Goal: Information Seeking & Learning: Learn about a topic

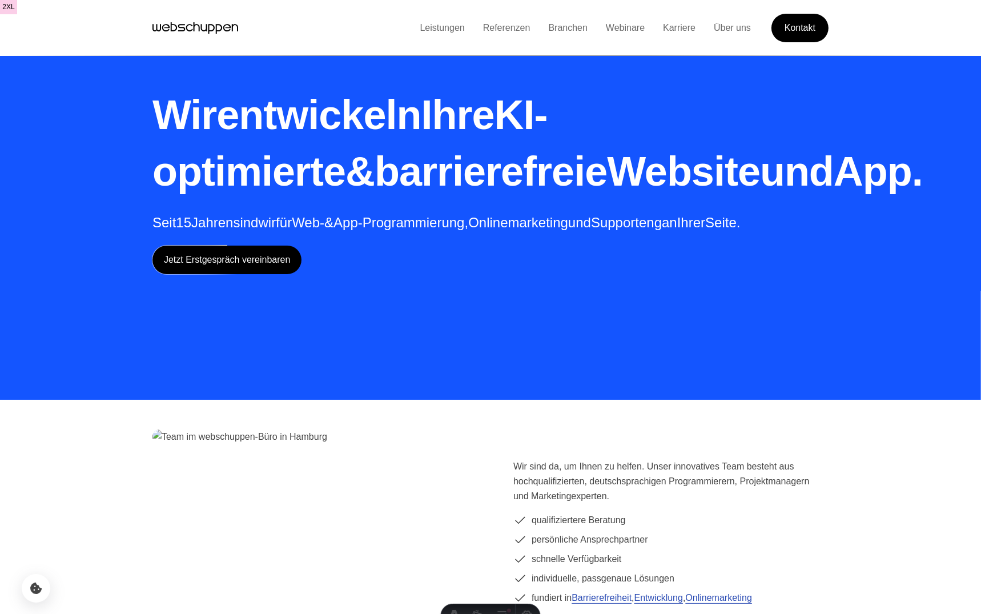
click at [510, 27] on link "Referenzen" at bounding box center [507, 28] width 66 height 10
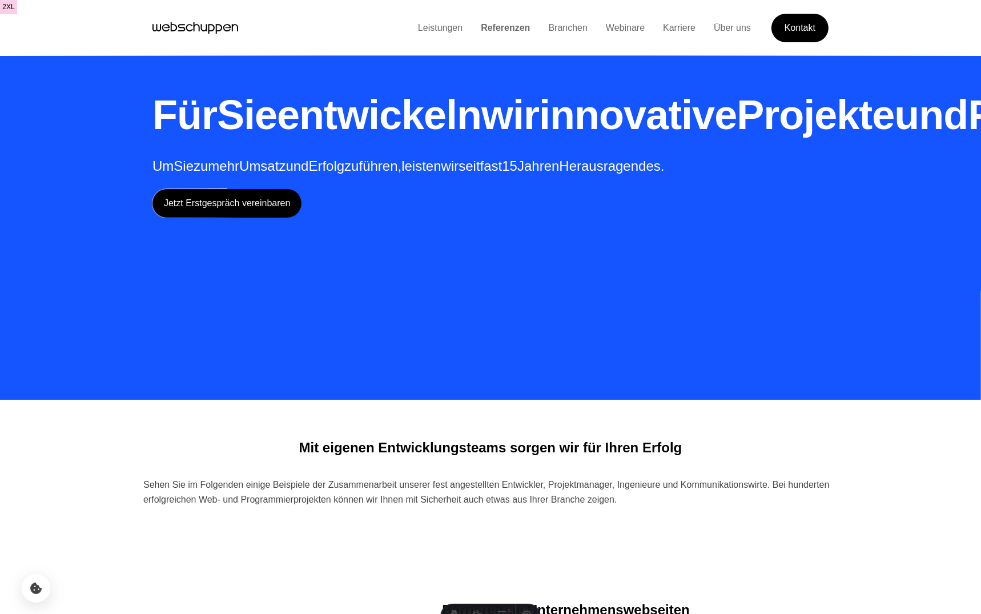
click at [411, 31] on link "Leistungen" at bounding box center [440, 28] width 63 height 10
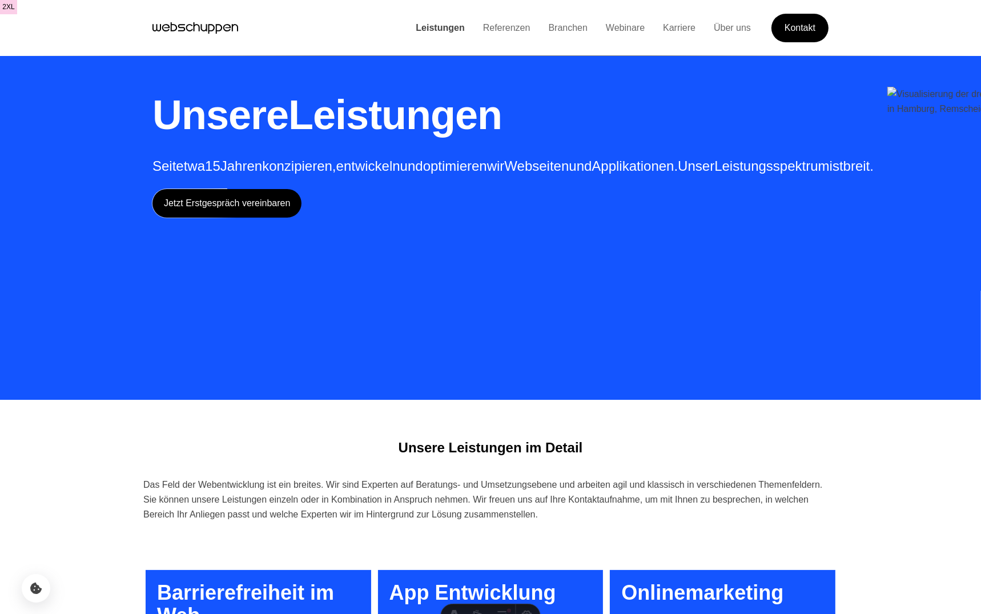
click at [438, 25] on link "Leistungen" at bounding box center [440, 28] width 67 height 10
click at [506, 26] on link "Referenzen" at bounding box center [507, 28] width 66 height 10
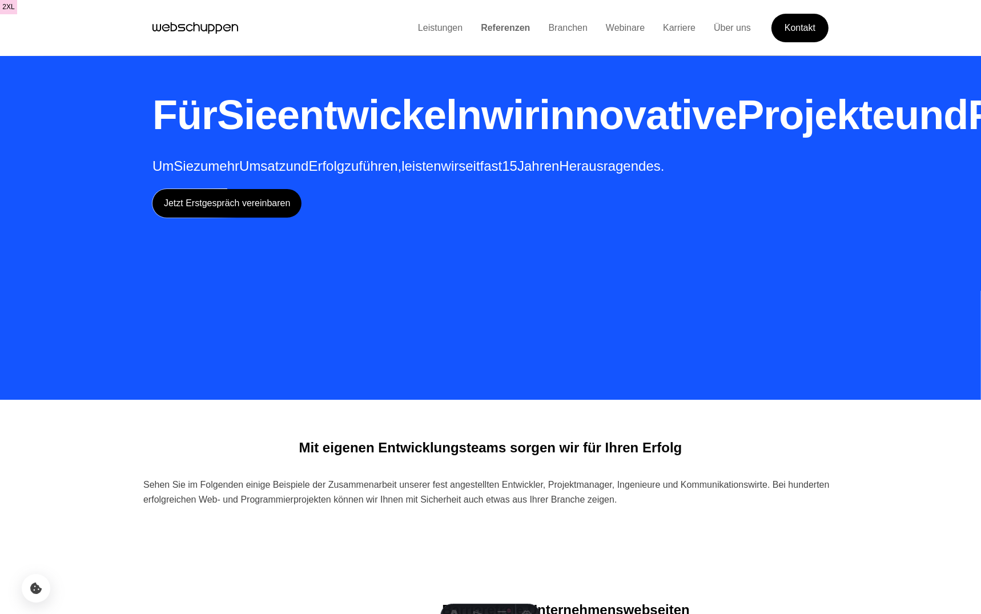
click at [556, 25] on link "Branchen" at bounding box center [568, 28] width 58 height 10
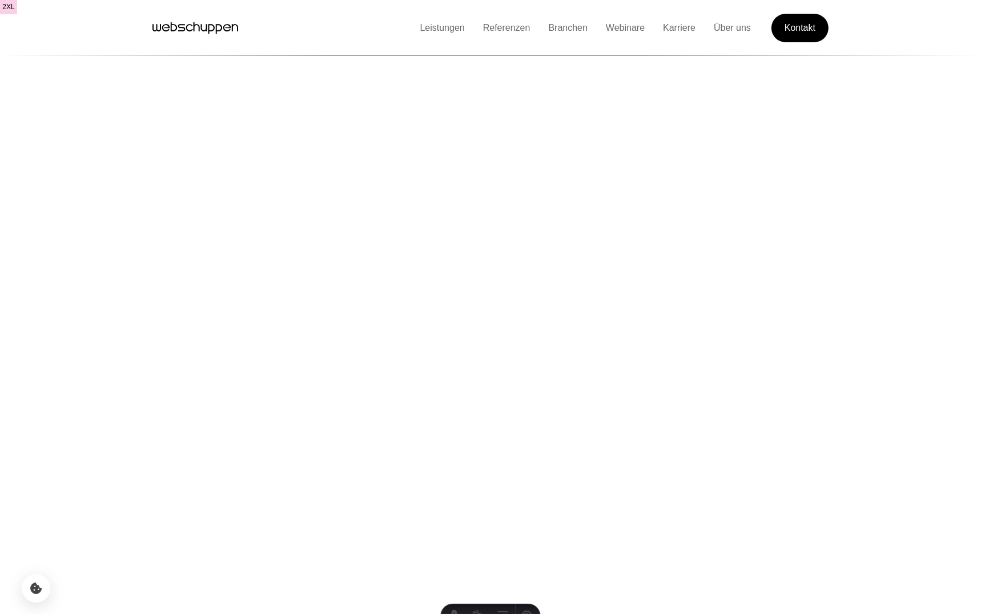
scroll to position [436, 0]
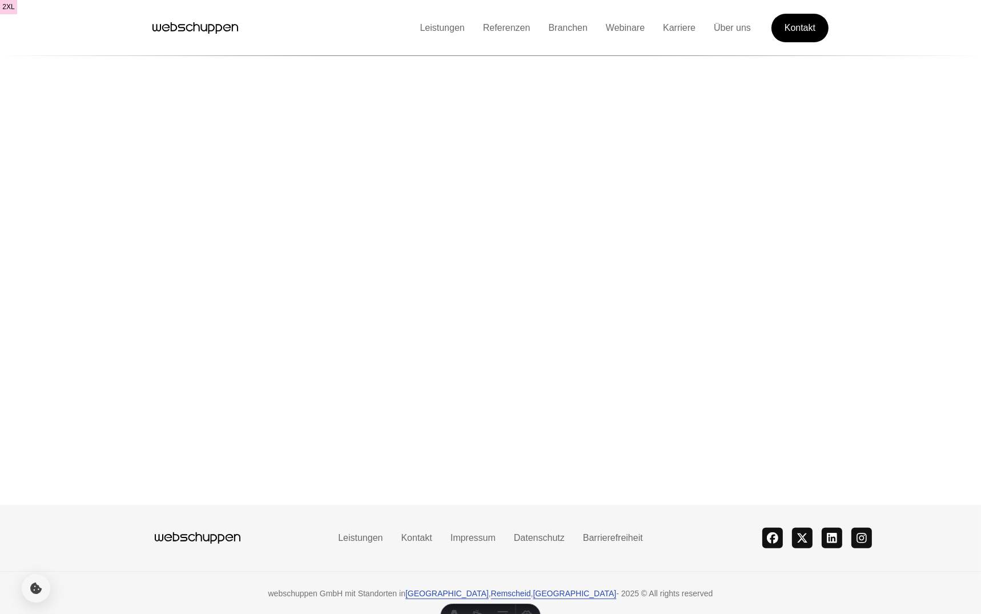
scroll to position [178, 0]
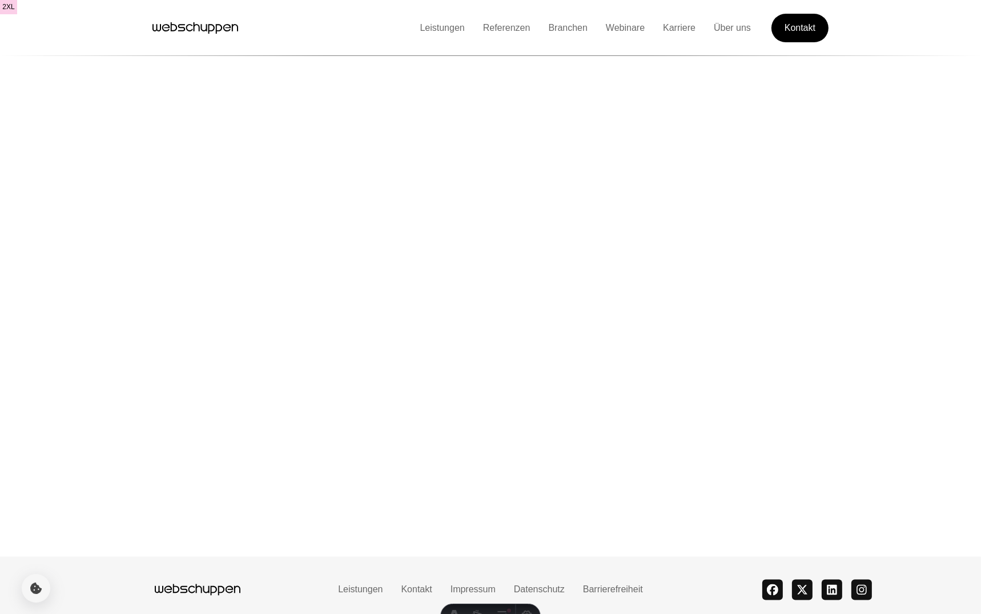
scroll to position [139, 0]
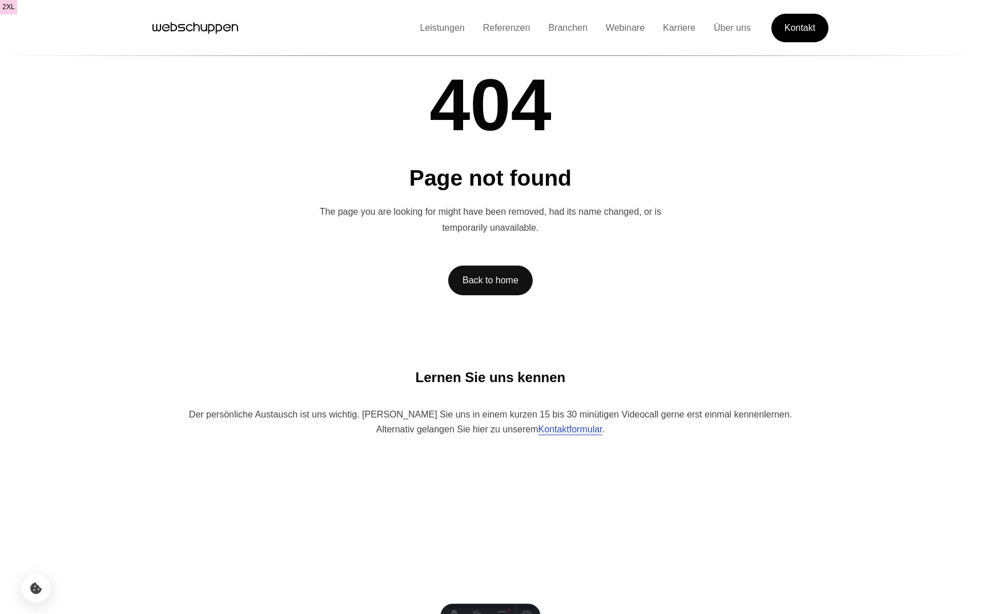
click at [568, 25] on link "Branchen" at bounding box center [568, 28] width 58 height 10
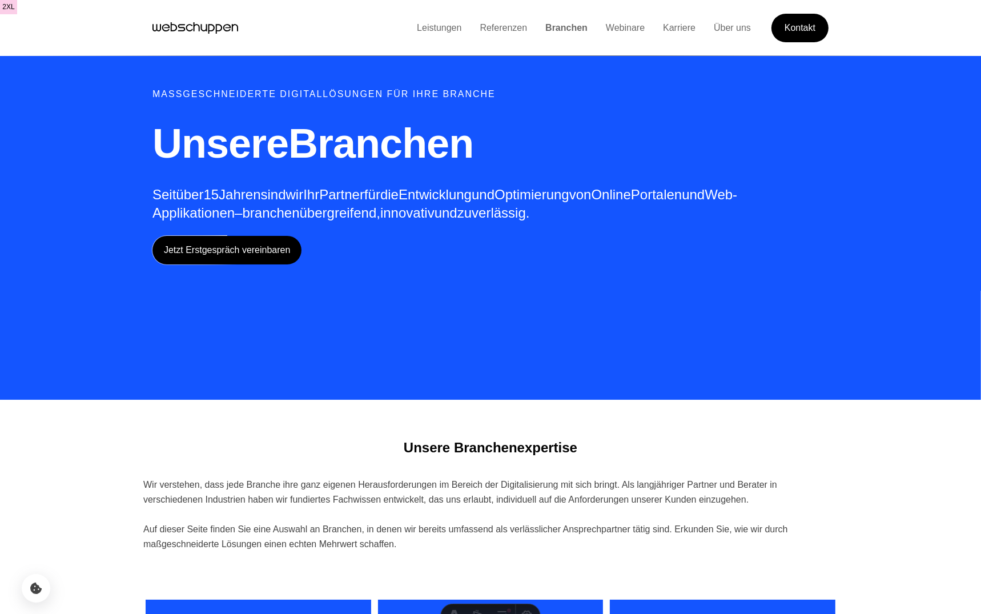
click at [485, 29] on link "Referenzen" at bounding box center [504, 28] width 66 height 10
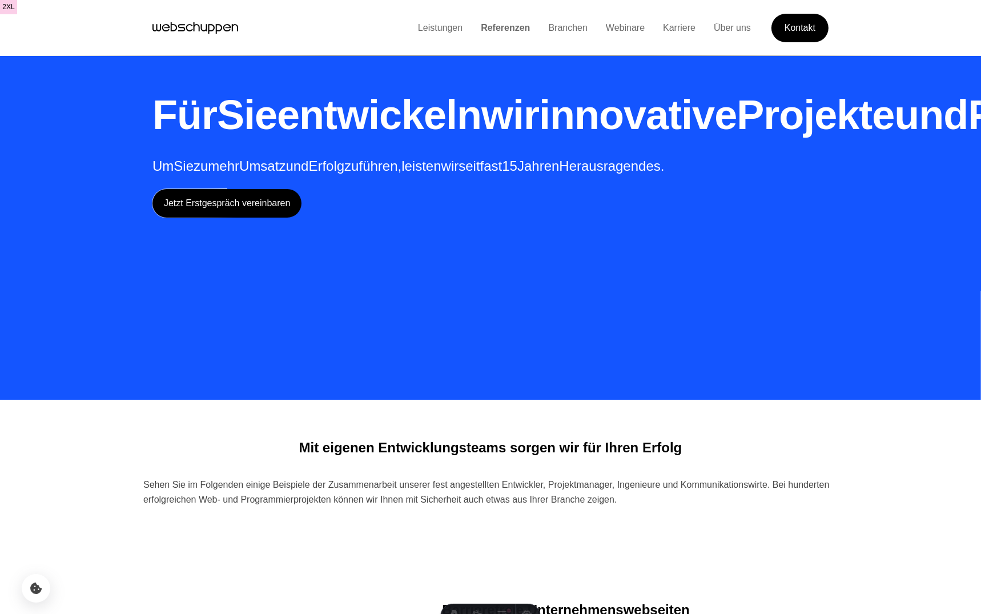
click at [612, 27] on link "Webinare" at bounding box center [625, 28] width 57 height 10
drag, startPoint x: 568, startPoint y: 25, endPoint x: 635, endPoint y: 30, distance: 67.0
click at [635, 30] on link "Webinare" at bounding box center [625, 28] width 57 height 10
click at [601, 23] on link "Webinare" at bounding box center [625, 28] width 57 height 10
click at [609, 25] on link "Webinare" at bounding box center [625, 28] width 57 height 10
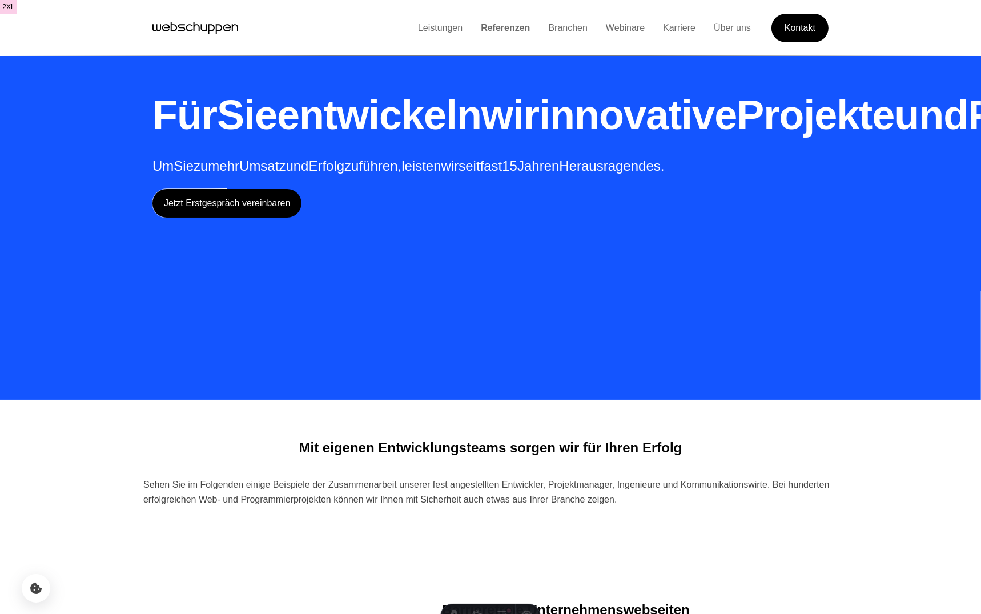
click at [608, 25] on link "Webinare" at bounding box center [625, 28] width 57 height 10
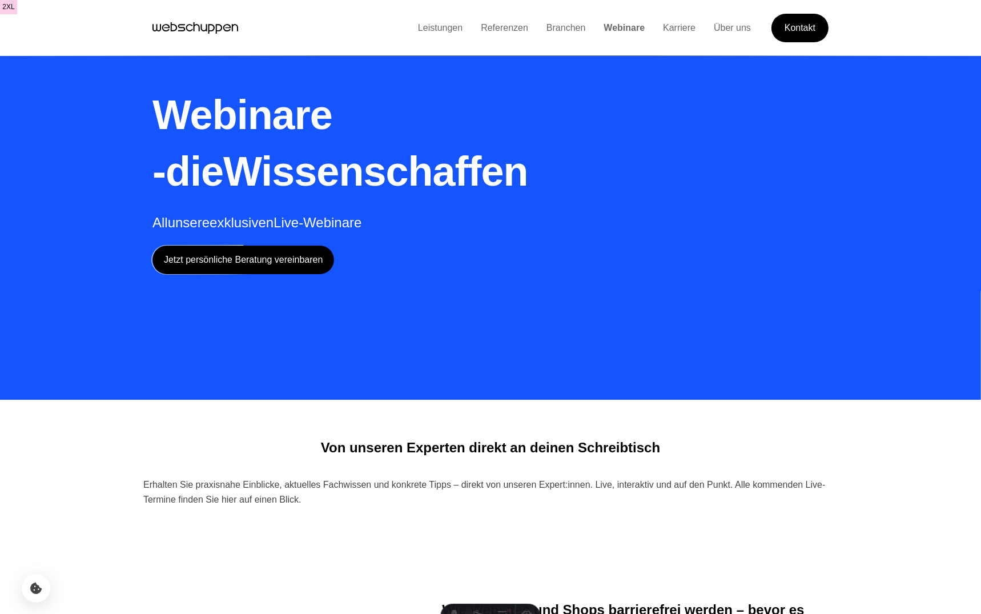
click at [553, 27] on link "Branchen" at bounding box center [566, 28] width 58 height 10
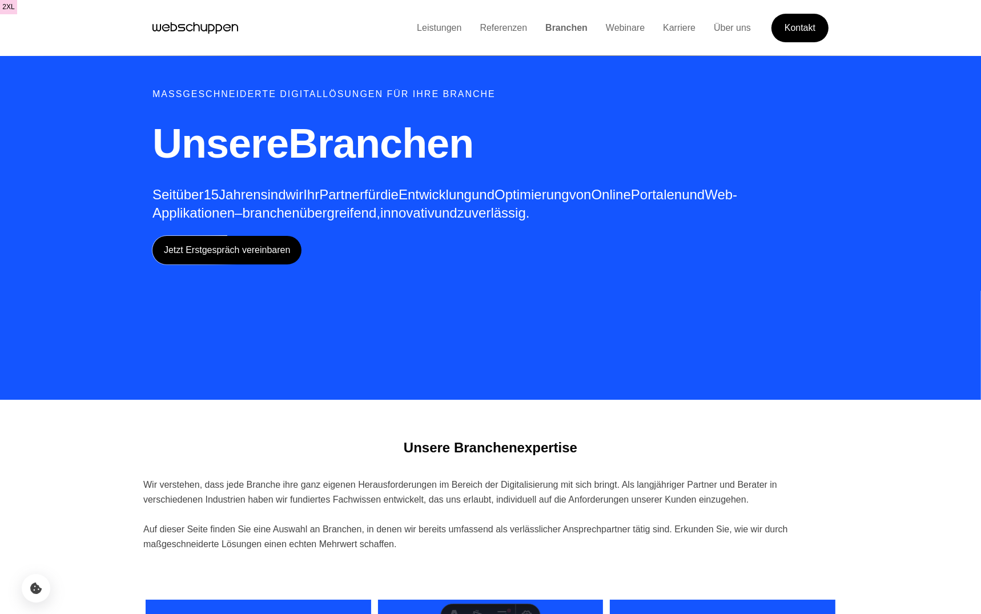
click at [621, 27] on link "Webinare" at bounding box center [625, 28] width 57 height 10
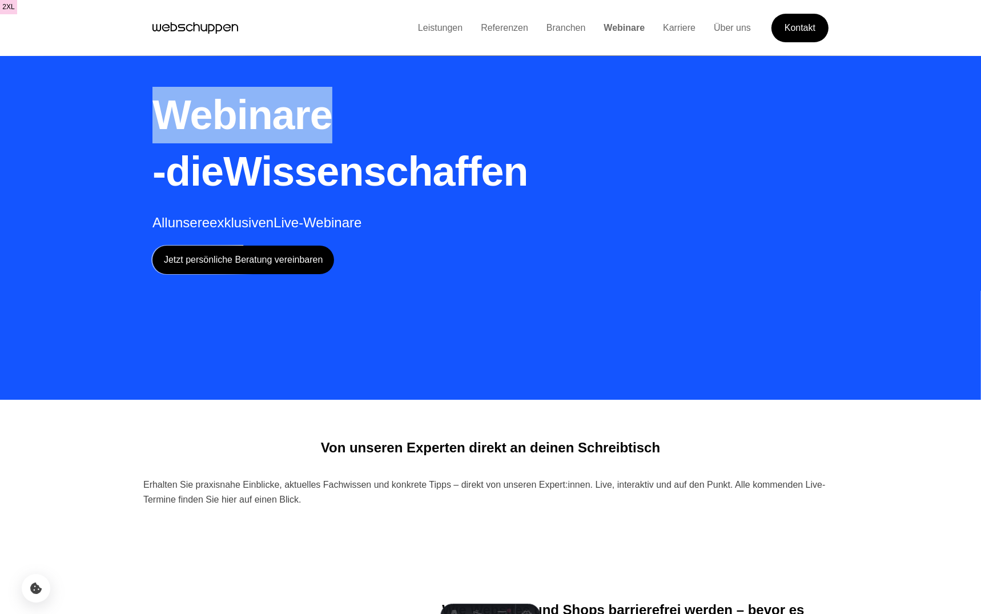
click at [409, 27] on link "Leistungen" at bounding box center [440, 28] width 63 height 10
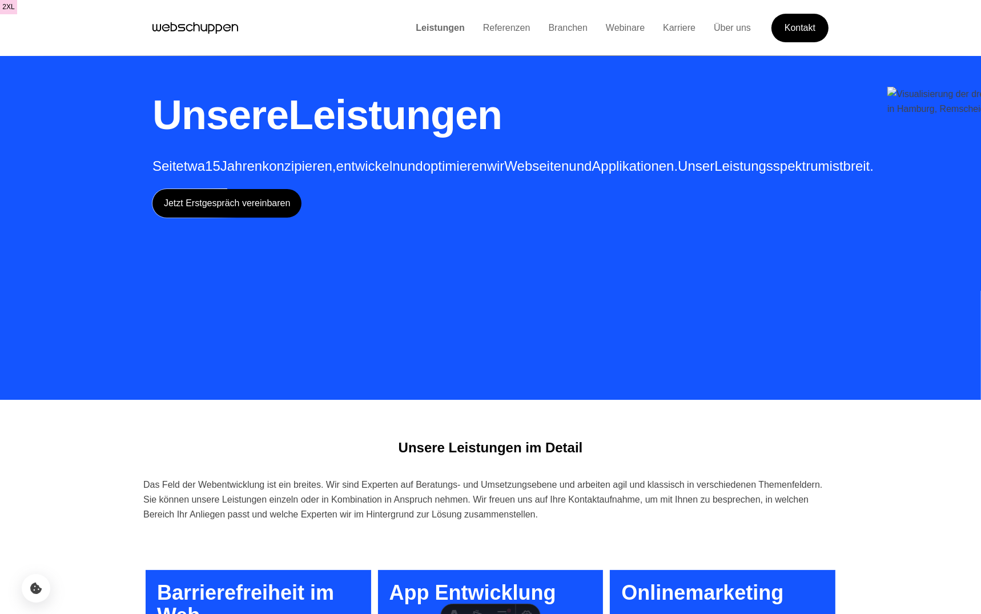
drag, startPoint x: 0, startPoint y: 0, endPoint x: 484, endPoint y: 35, distance: 485.6
click at [484, 35] on li "Referenzen" at bounding box center [507, 28] width 66 height 15
click at [485, 31] on link "Referenzen" at bounding box center [507, 28] width 66 height 10
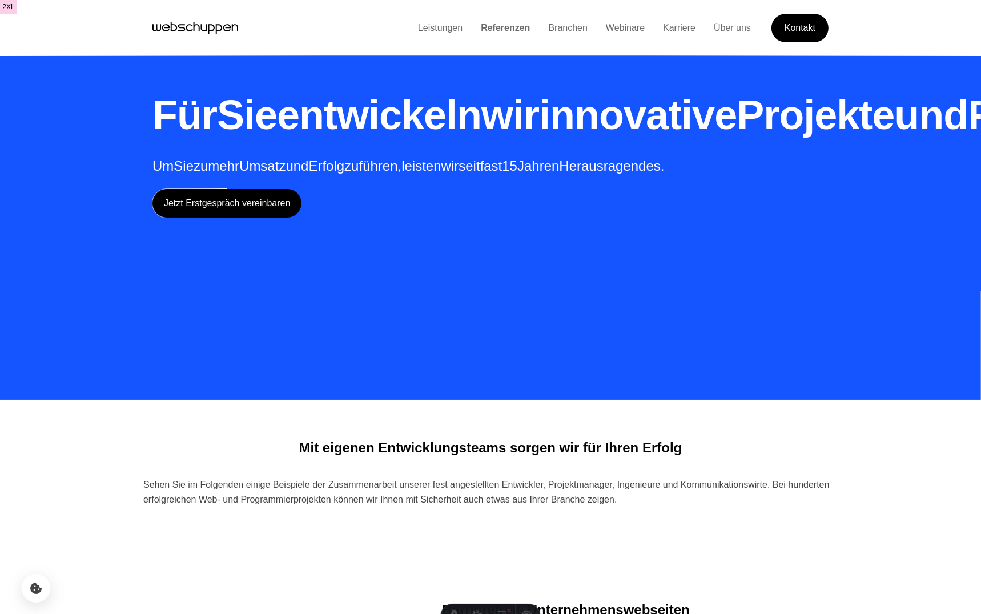
click at [681, 23] on link "Karriere" at bounding box center [679, 28] width 51 height 10
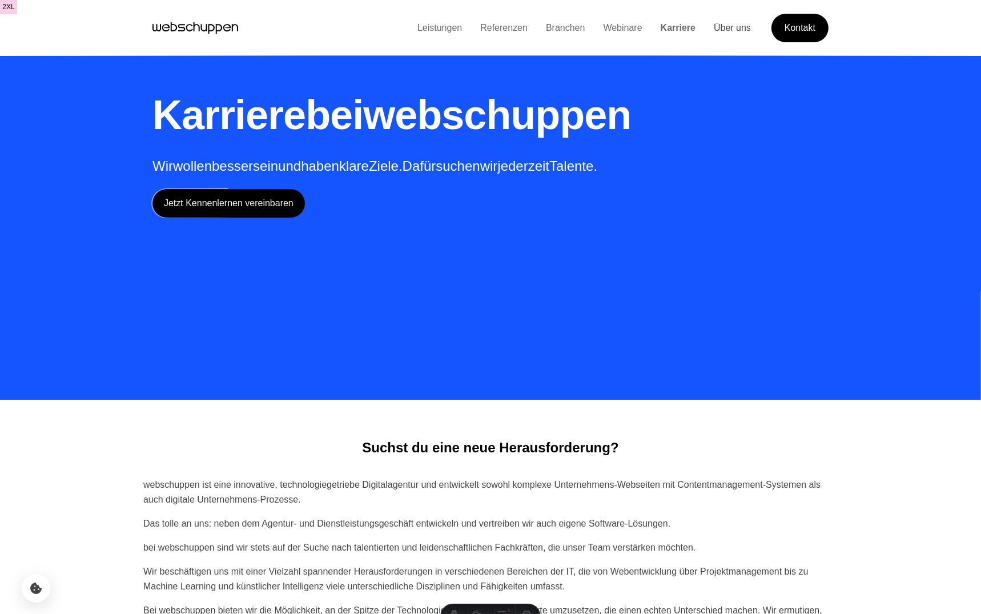
drag, startPoint x: 485, startPoint y: 31, endPoint x: 733, endPoint y: 22, distance: 247.5
click at [733, 23] on link "Über uns" at bounding box center [732, 28] width 55 height 10
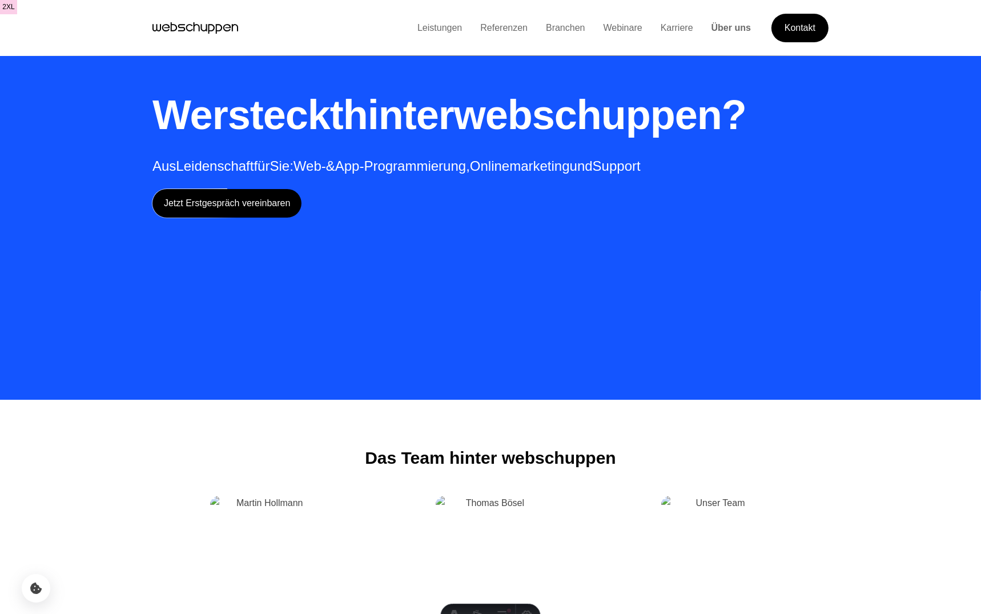
click at [727, 31] on link "Über uns" at bounding box center [732, 28] width 58 height 10
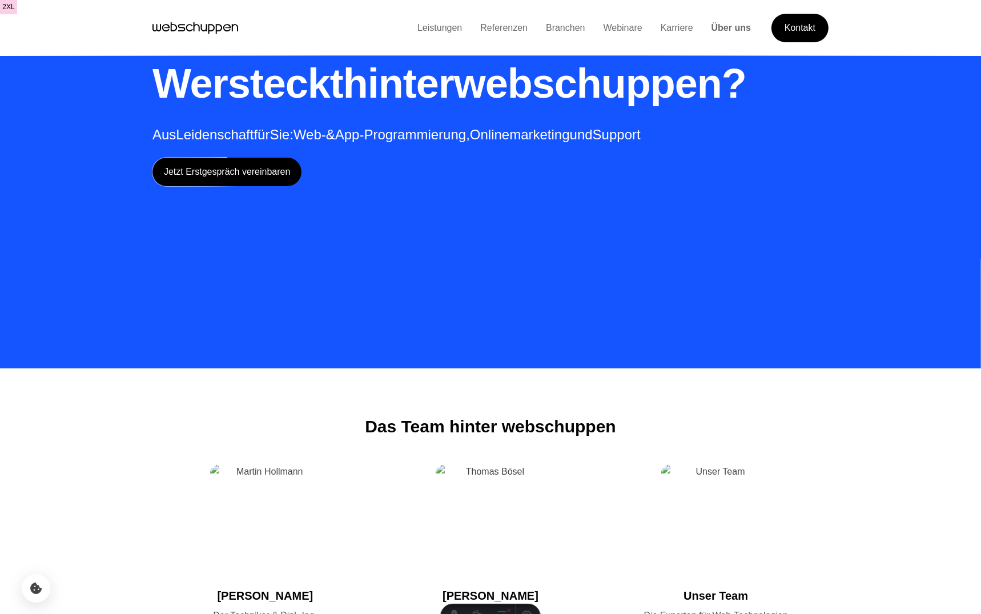
scroll to position [32, 0]
click at [438, 27] on link "Leistungen" at bounding box center [439, 28] width 63 height 10
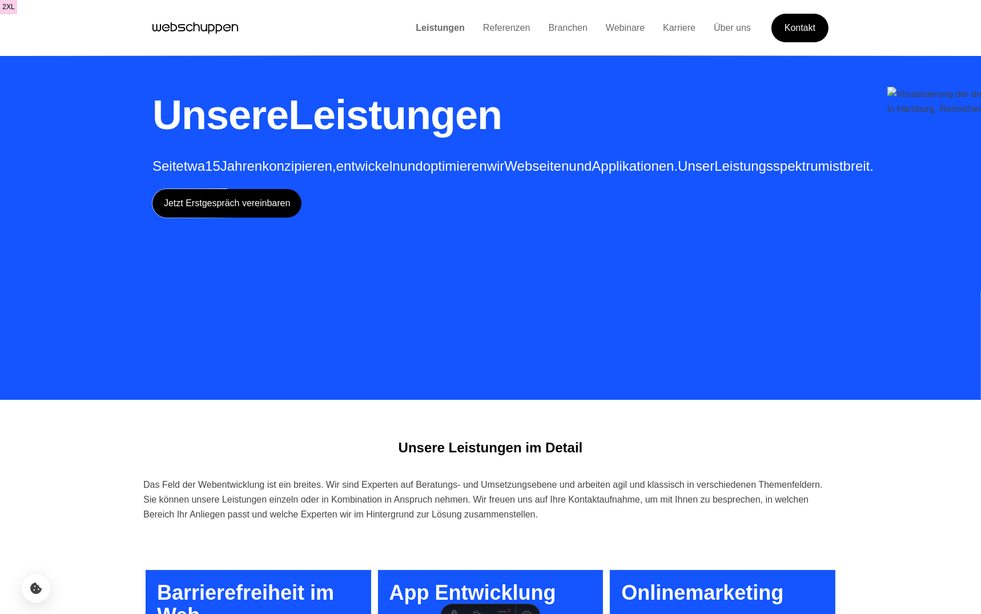
click at [440, 29] on link "Leistungen" at bounding box center [440, 28] width 67 height 10
click at [503, 33] on link "Referenzen" at bounding box center [507, 28] width 66 height 10
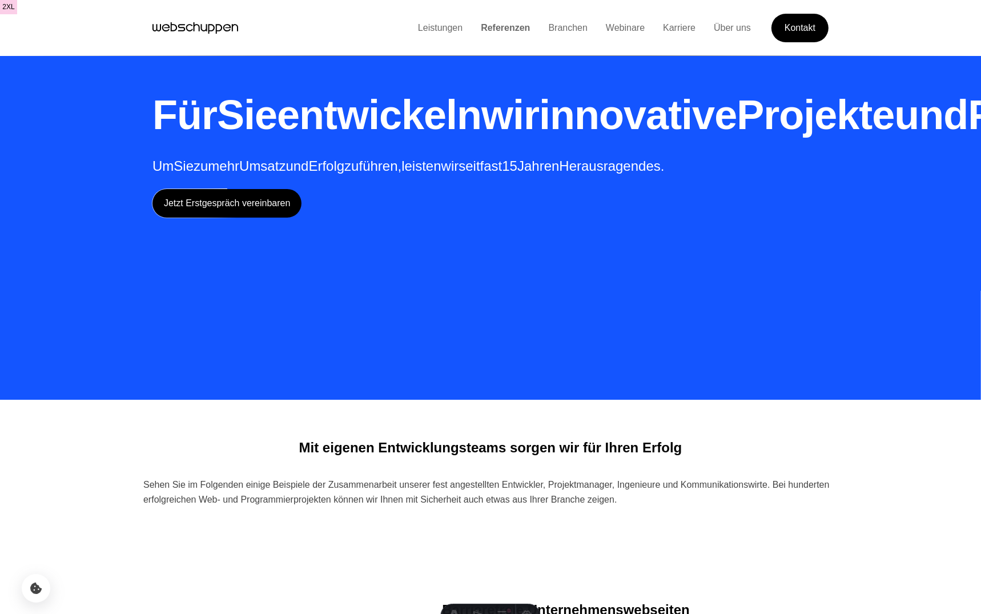
drag, startPoint x: 440, startPoint y: 29, endPoint x: 566, endPoint y: 25, distance: 126.3
click at [566, 25] on link "Branchen" at bounding box center [568, 28] width 58 height 10
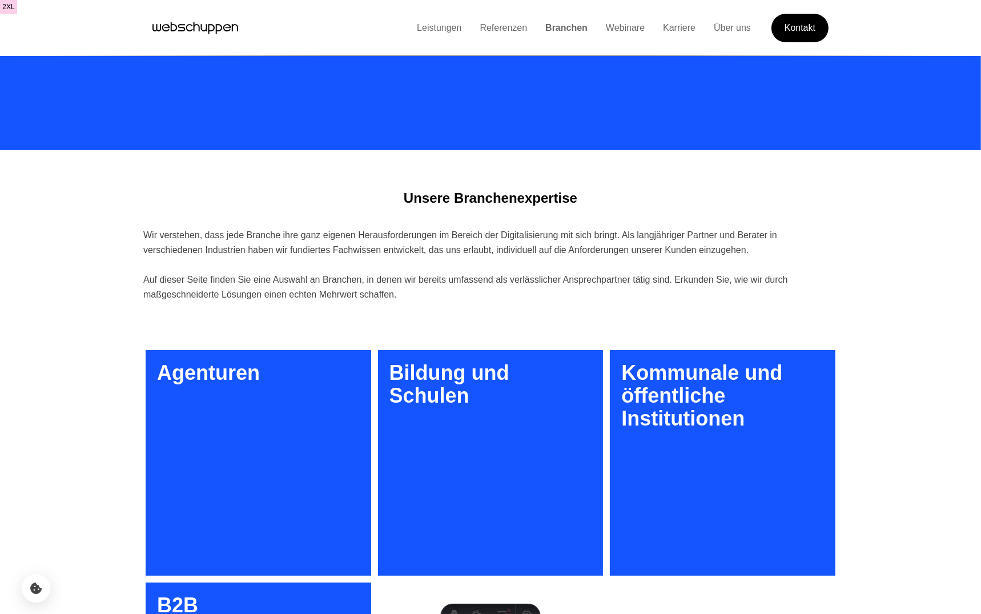
scroll to position [267, 0]
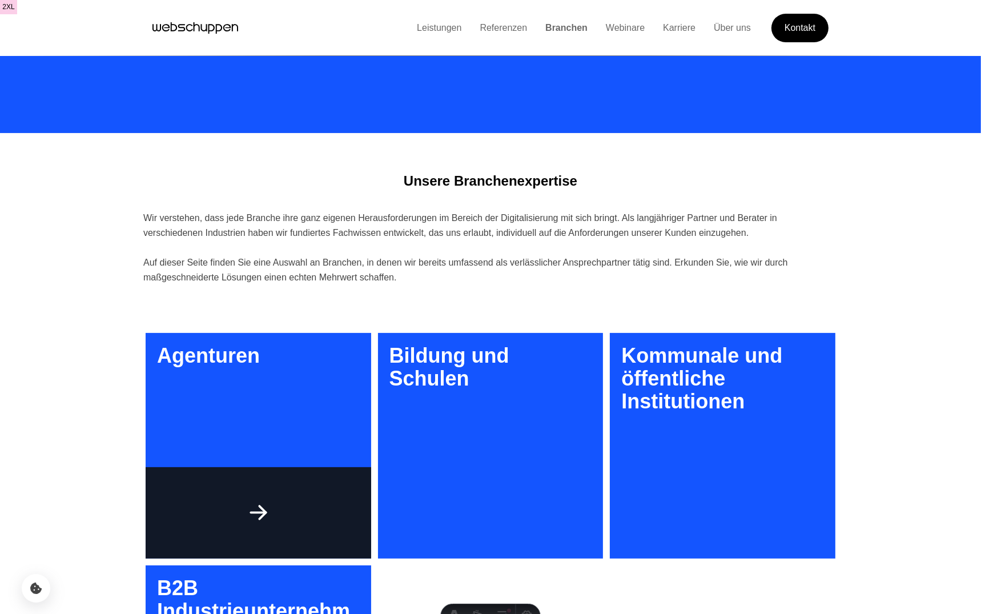
drag, startPoint x: 566, startPoint y: 25, endPoint x: 319, endPoint y: 442, distance: 484.8
click at [319, 442] on h3 "Agenturen" at bounding box center [259, 446] width 226 height 226
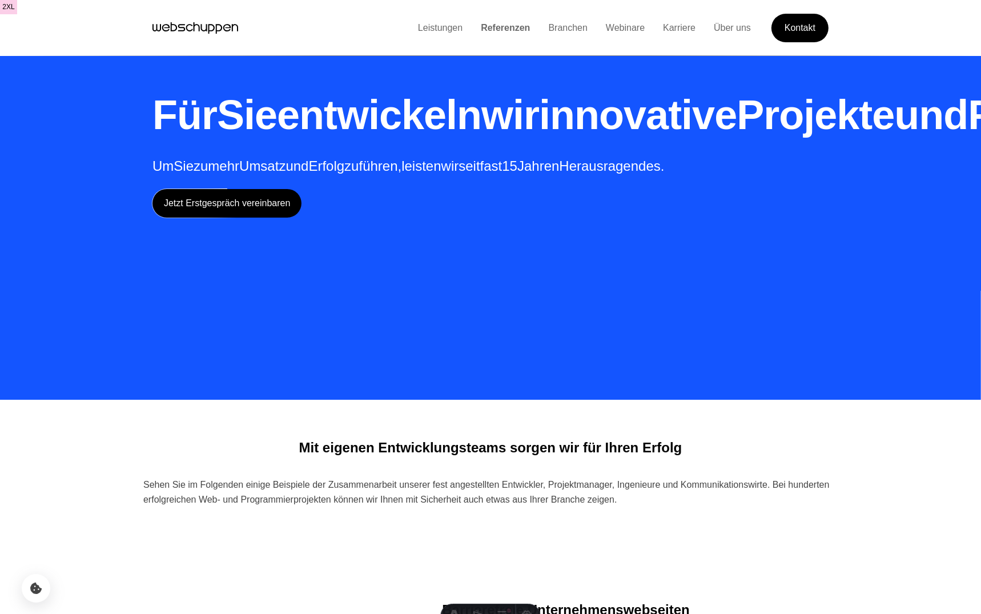
drag, startPoint x: 0, startPoint y: 0, endPoint x: 286, endPoint y: 442, distance: 526.6
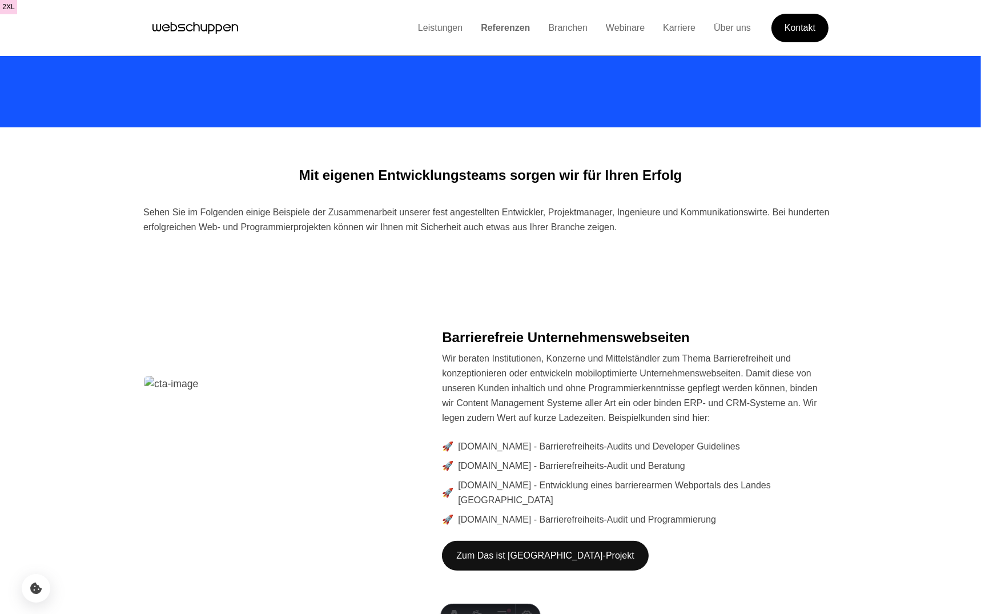
scroll to position [274, 0]
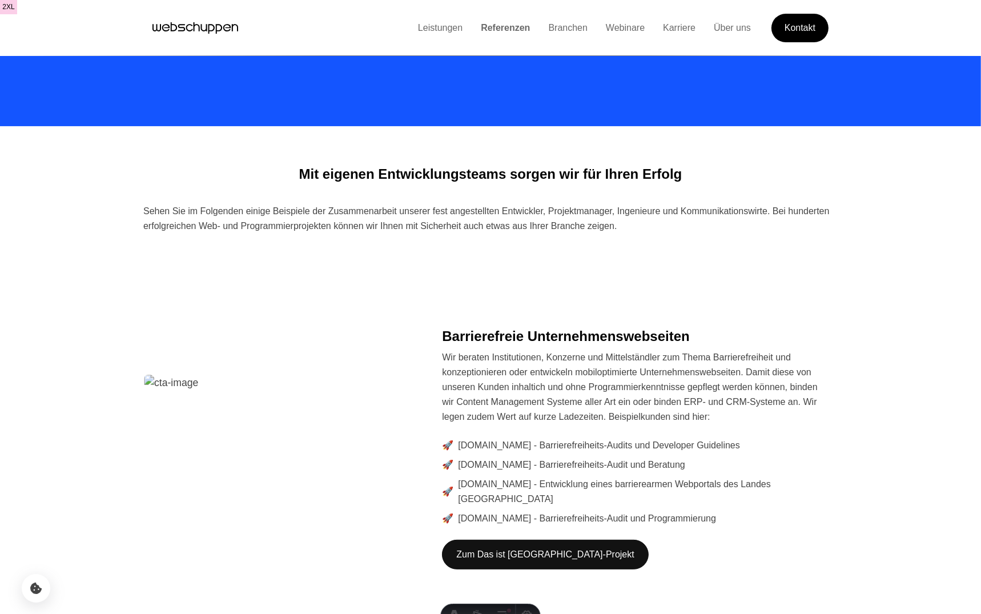
click at [545, 23] on link "Branchen" at bounding box center [568, 28] width 58 height 10
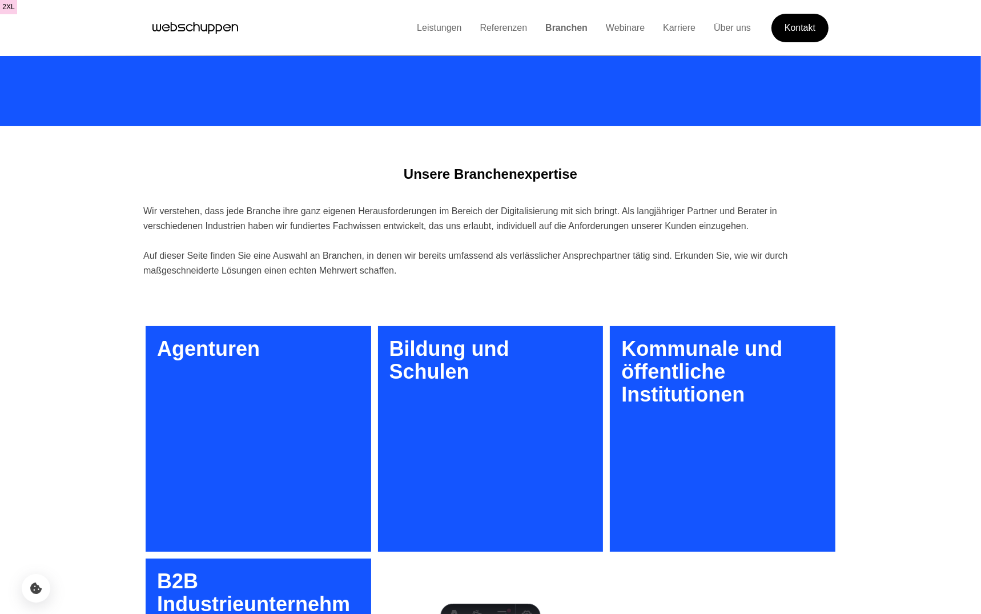
scroll to position [0, 0]
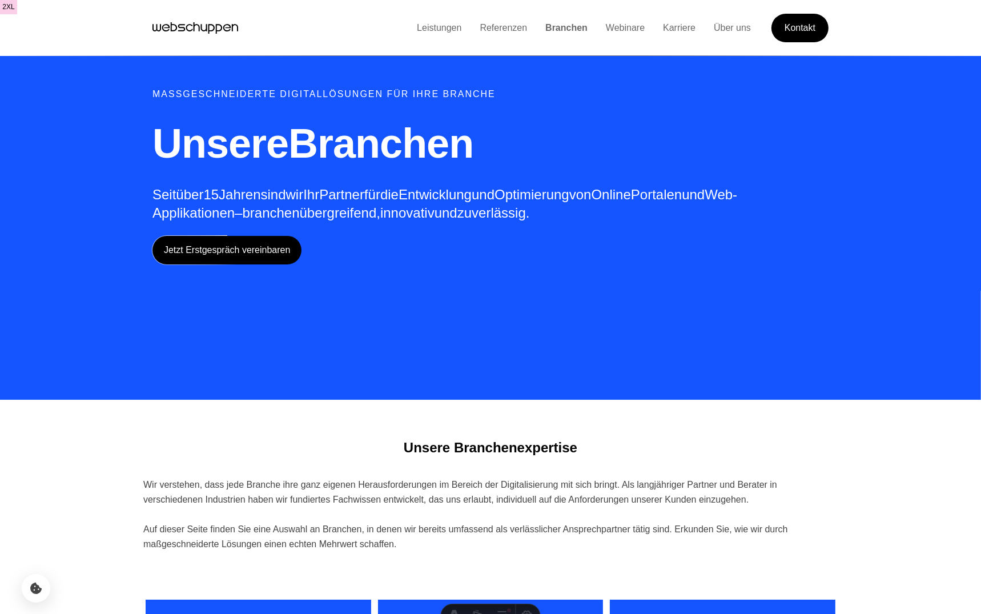
click at [435, 35] on li "Leistungen" at bounding box center [439, 28] width 63 height 15
click at [435, 27] on link "Leistungen" at bounding box center [439, 28] width 63 height 10
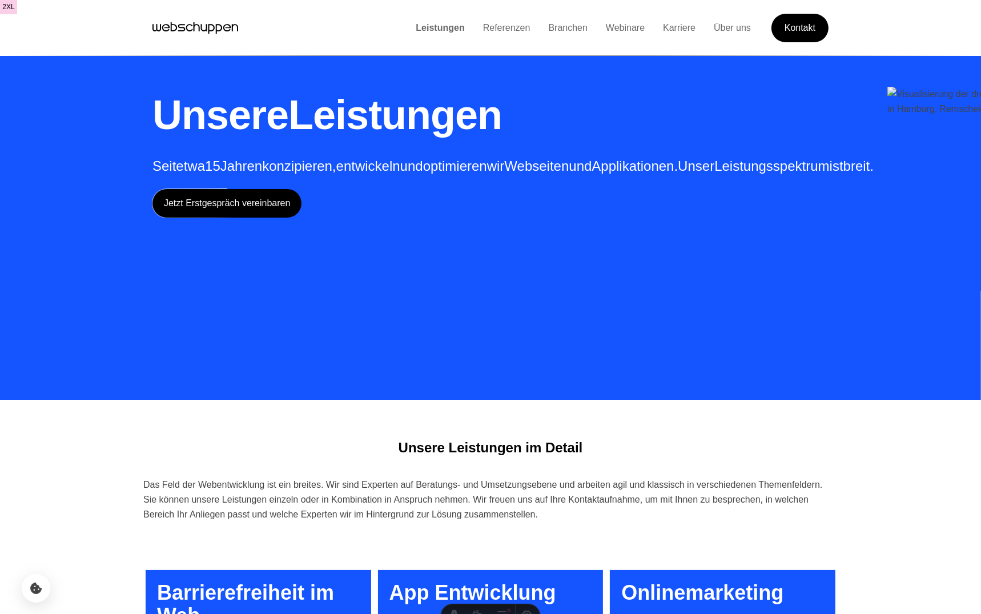
click at [495, 31] on link "Referenzen" at bounding box center [507, 28] width 66 height 10
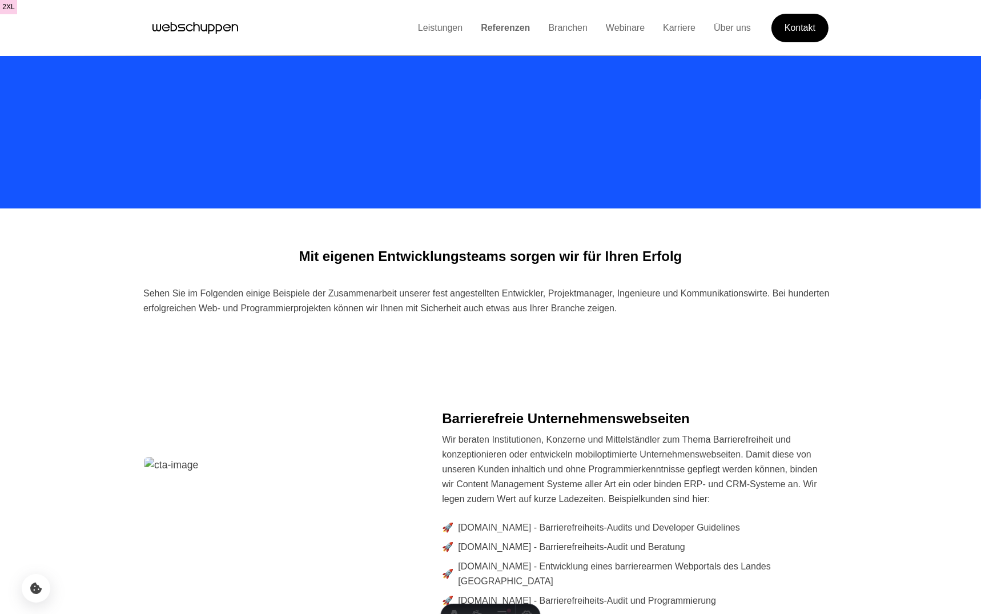
scroll to position [192, 0]
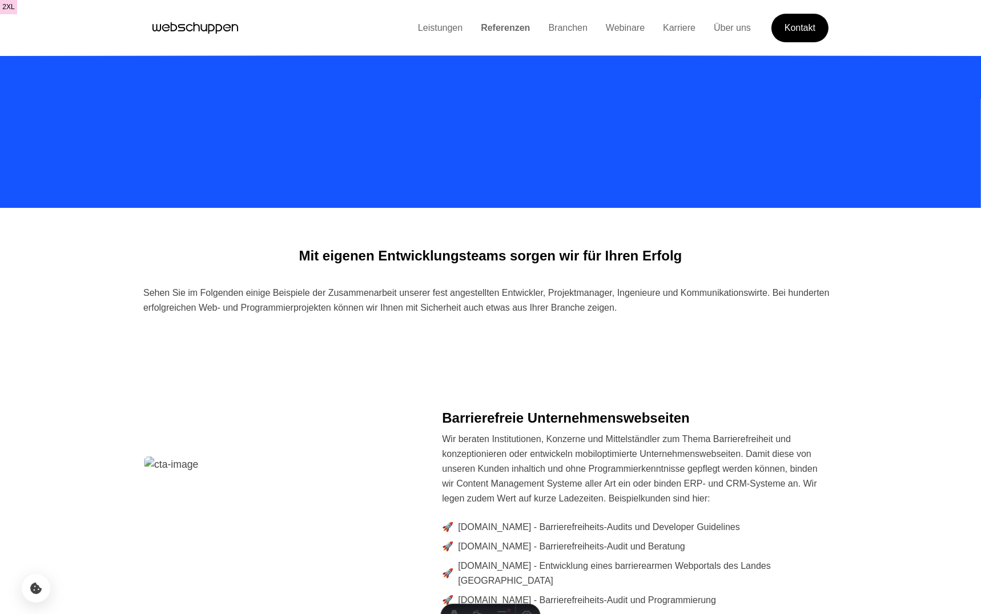
click at [564, 29] on link "Branchen" at bounding box center [568, 28] width 58 height 10
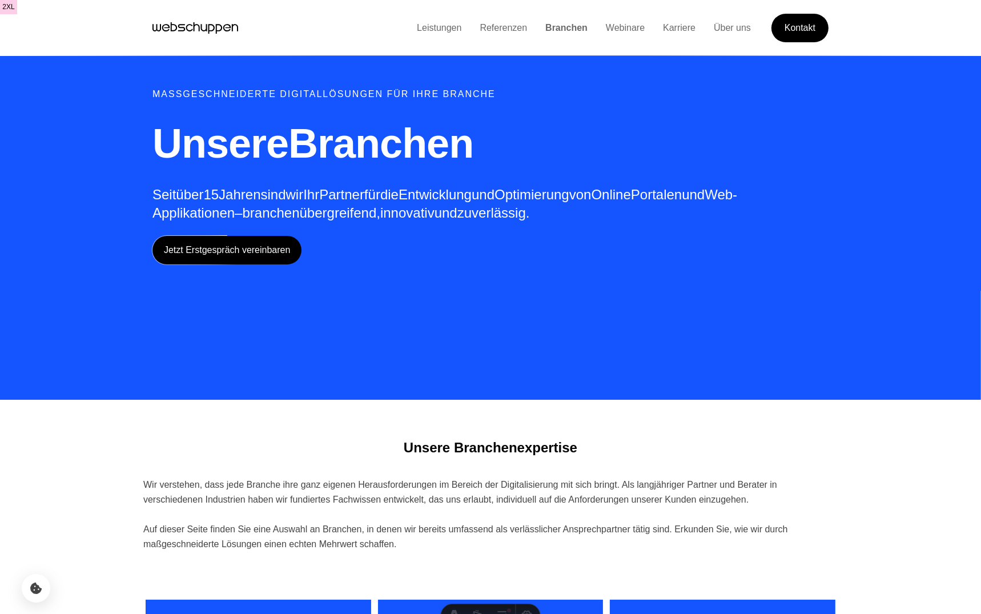
scroll to position [178, 0]
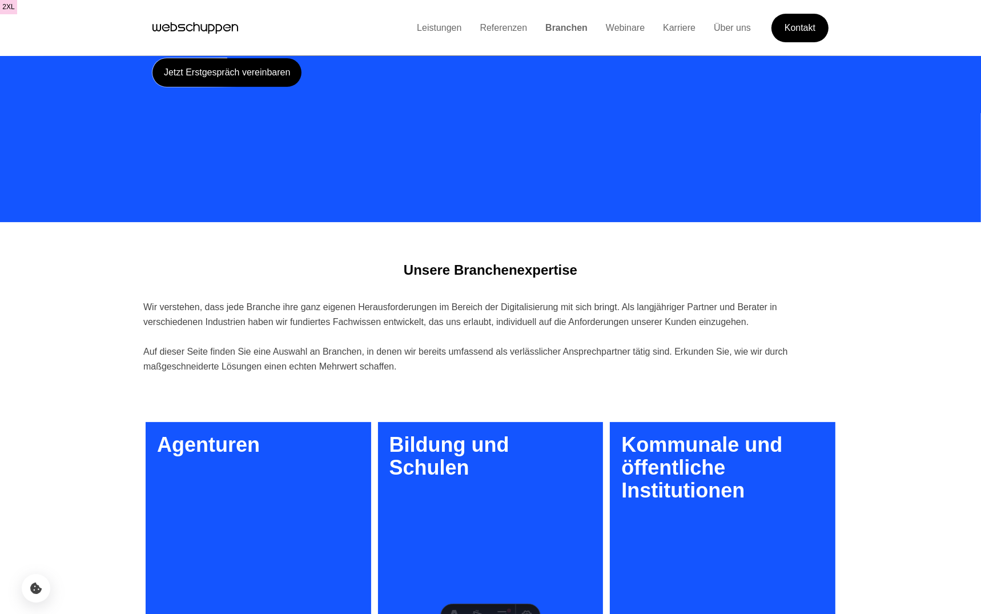
click at [199, 455] on h3 "Agenturen" at bounding box center [259, 535] width 226 height 226
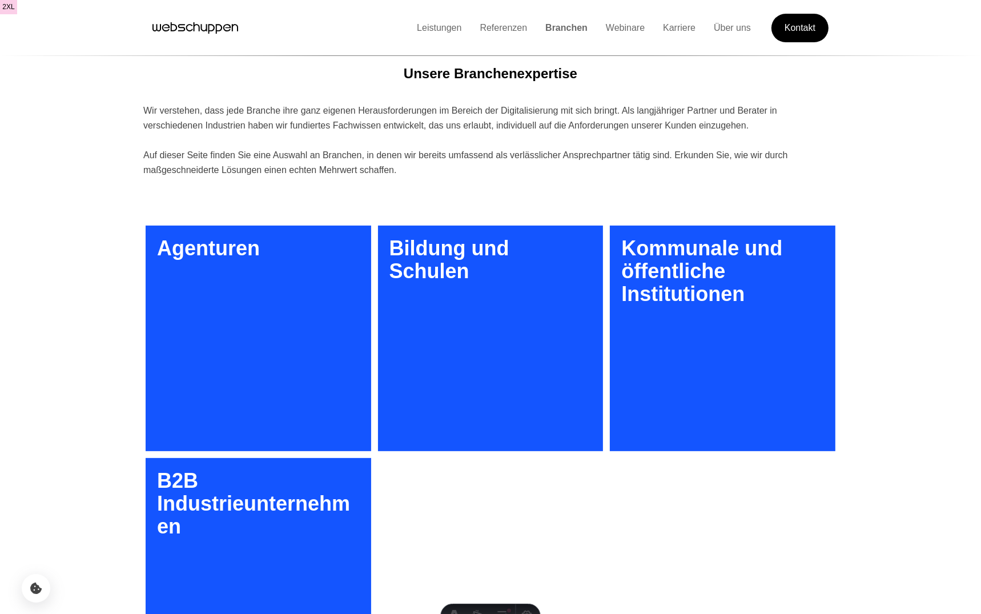
scroll to position [375, 0]
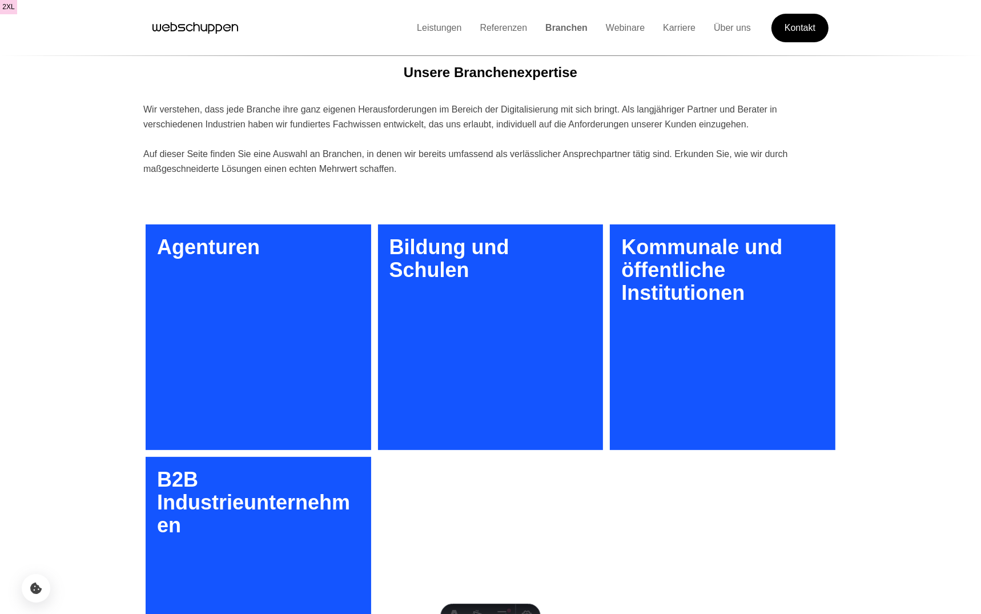
click at [256, 273] on h3 "Agenturen" at bounding box center [259, 337] width 226 height 226
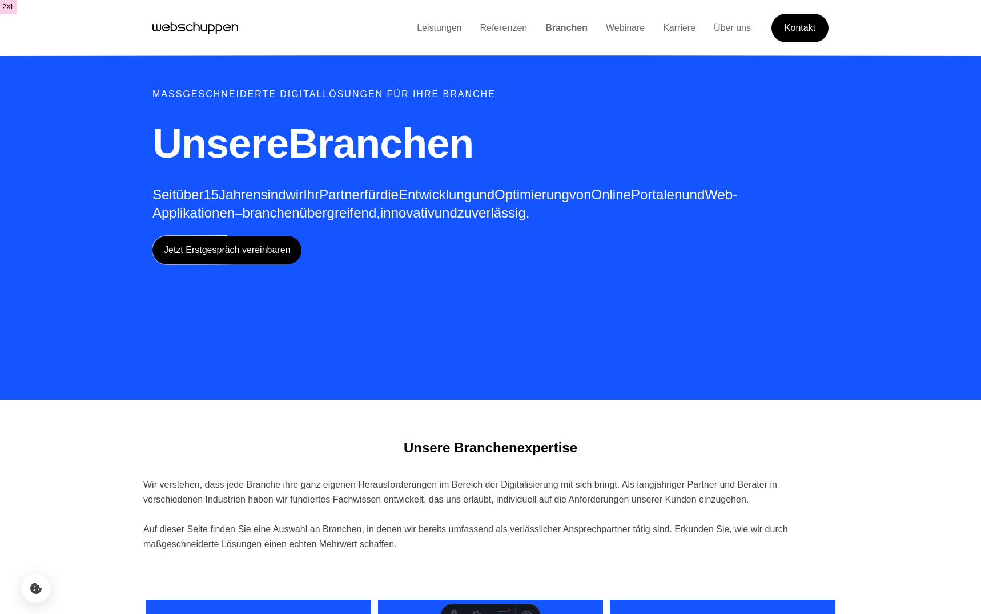
scroll to position [375, 0]
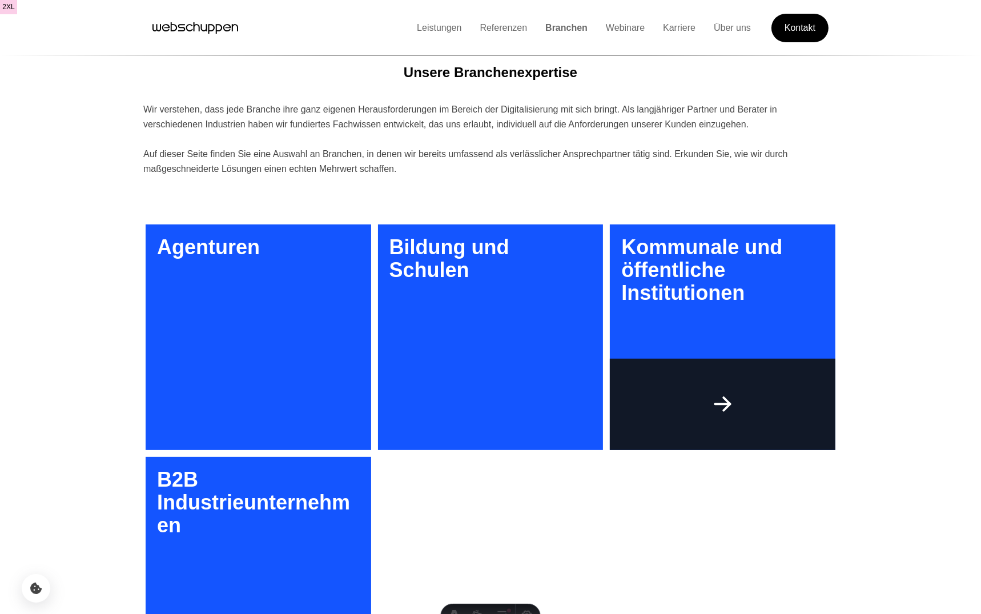
drag, startPoint x: 139, startPoint y: 74, endPoint x: 661, endPoint y: 352, distance: 591.3
drag, startPoint x: 661, startPoint y: 352, endPoint x: 581, endPoint y: 348, distance: 80.0
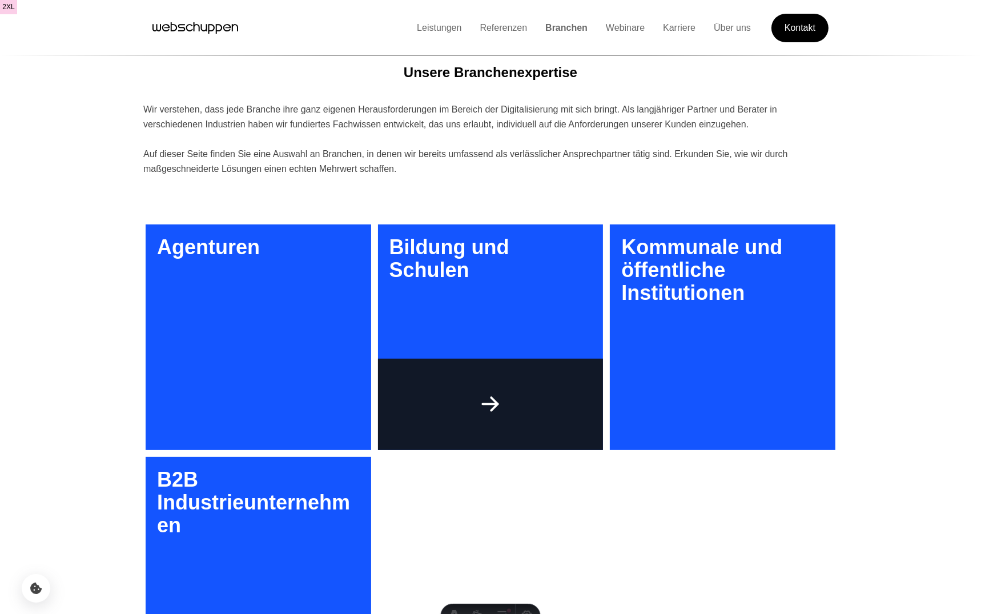
click at [581, 348] on h3 "Bildung und Schulen" at bounding box center [491, 337] width 226 height 226
click at [580, 349] on h3 "Bildung und Schulen" at bounding box center [491, 337] width 226 height 226
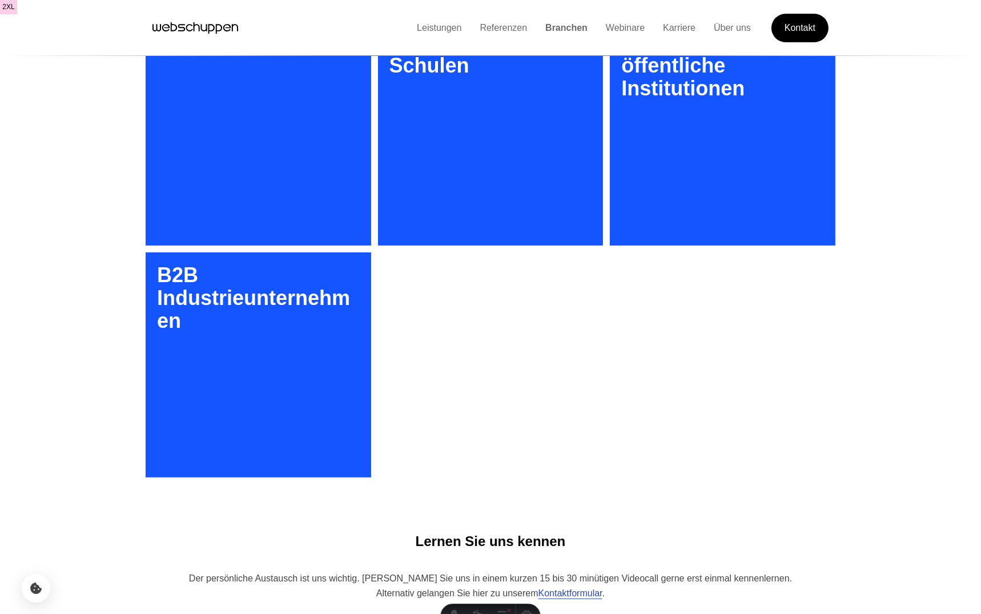
scroll to position [579, 0]
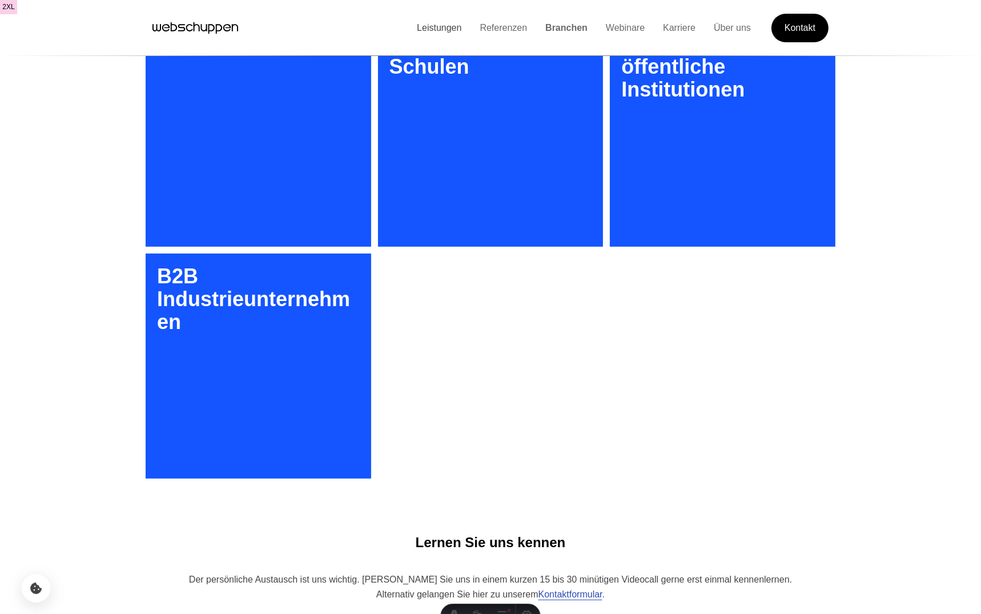
click at [429, 23] on link "Leistungen" at bounding box center [439, 28] width 63 height 10
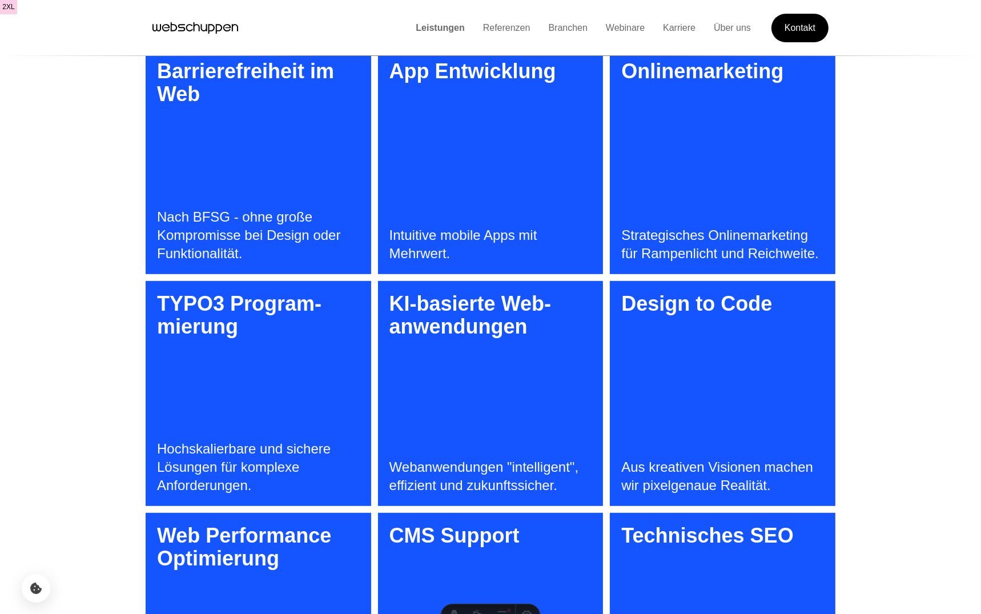
scroll to position [719, 0]
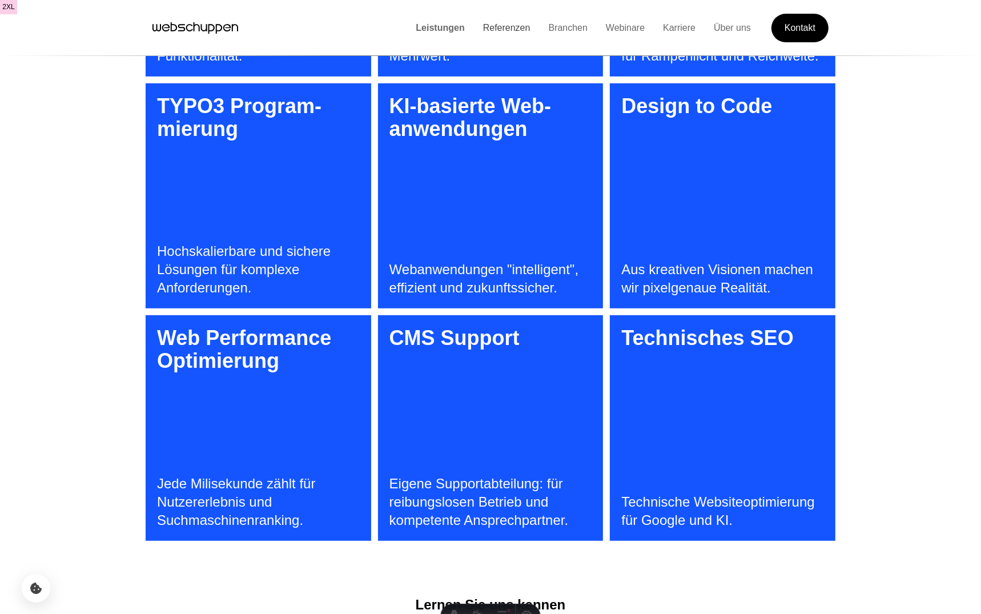
click at [500, 23] on link "Referenzen" at bounding box center [507, 28] width 66 height 10
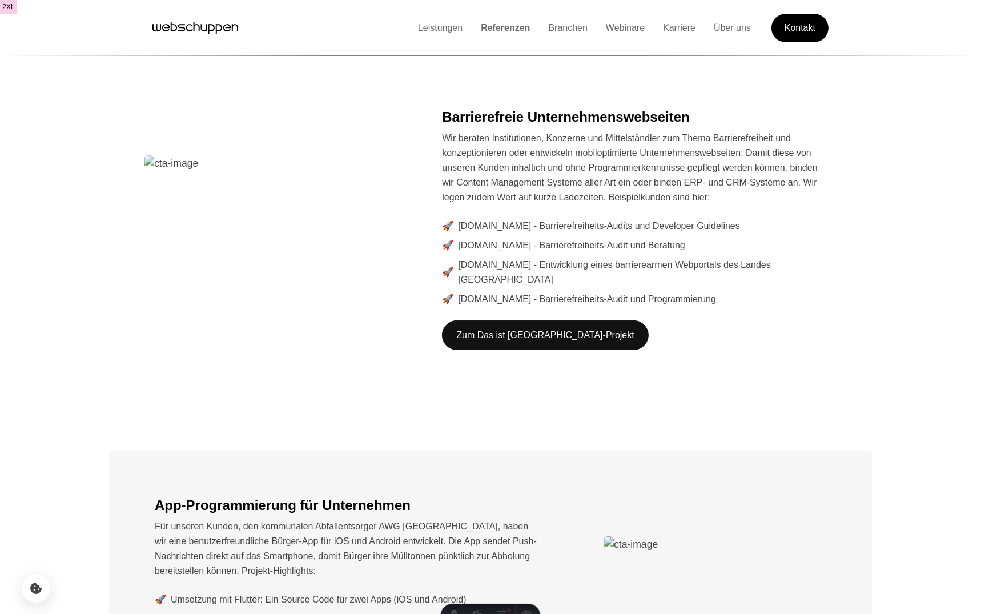
scroll to position [685, 0]
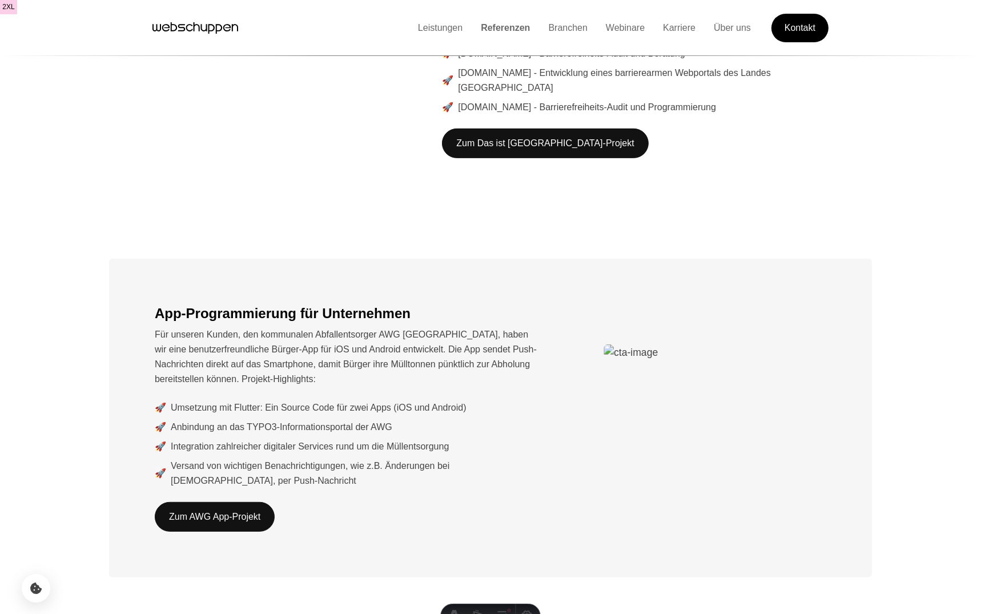
click at [561, 17] on div "Leistungen Referenzen Branchen Webinare Karriere Über uns Kontakt" at bounding box center [619, 28] width 420 height 29
click at [560, 25] on link "Branchen" at bounding box center [568, 28] width 58 height 10
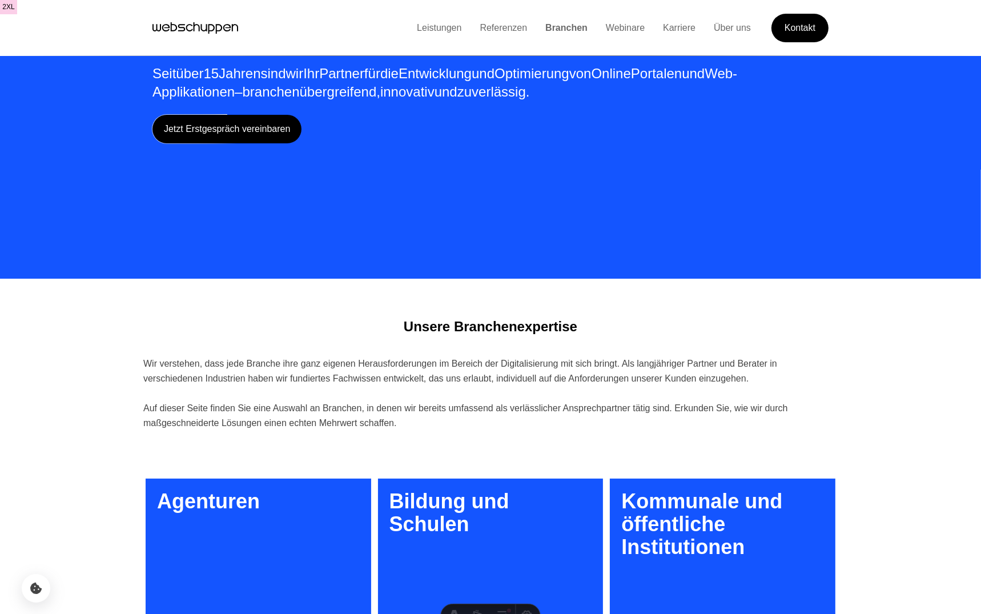
scroll to position [289, 0]
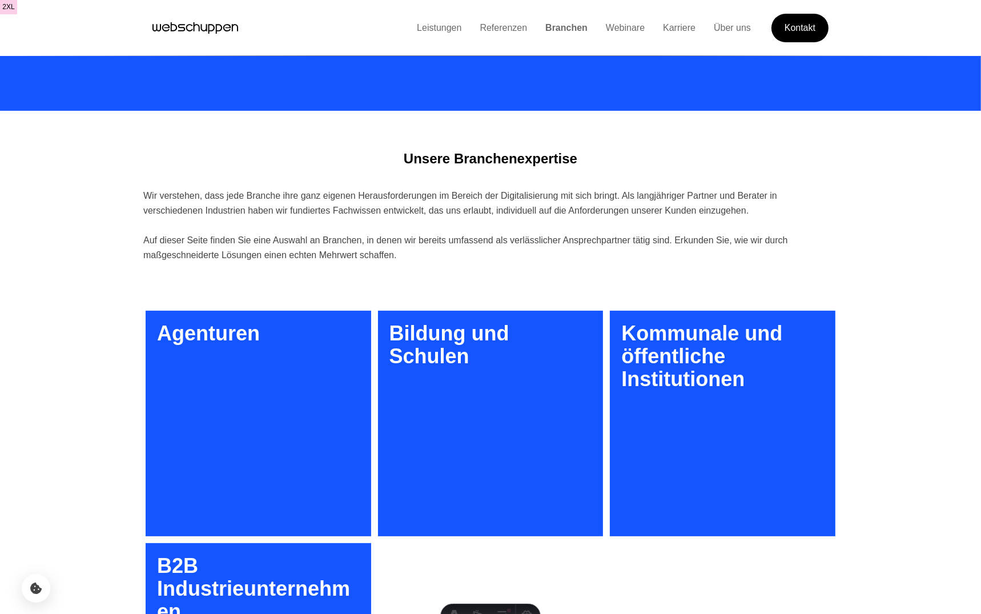
click at [221, 372] on h3 "Agenturen" at bounding box center [259, 424] width 226 height 226
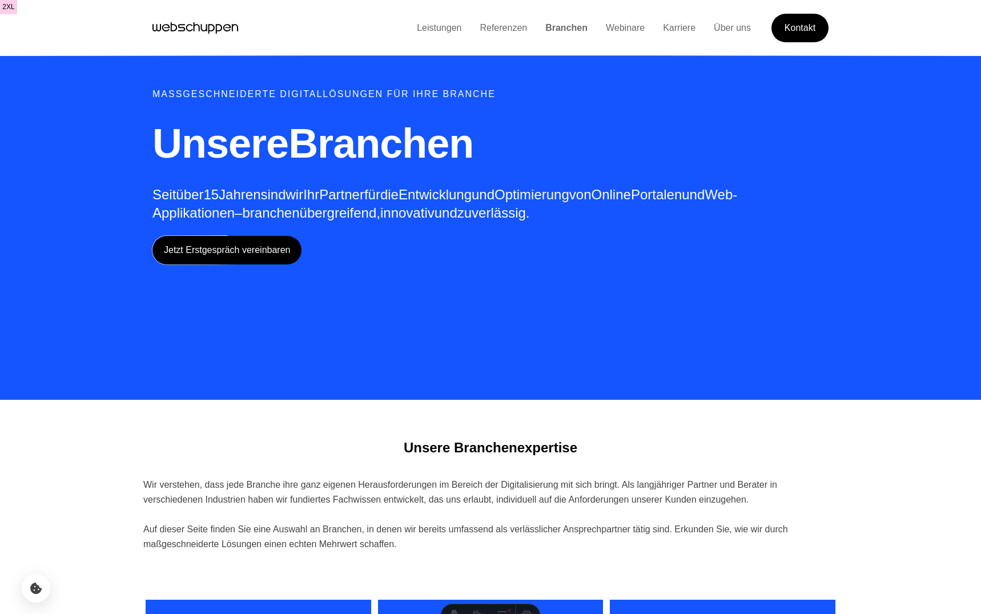
scroll to position [289, 0]
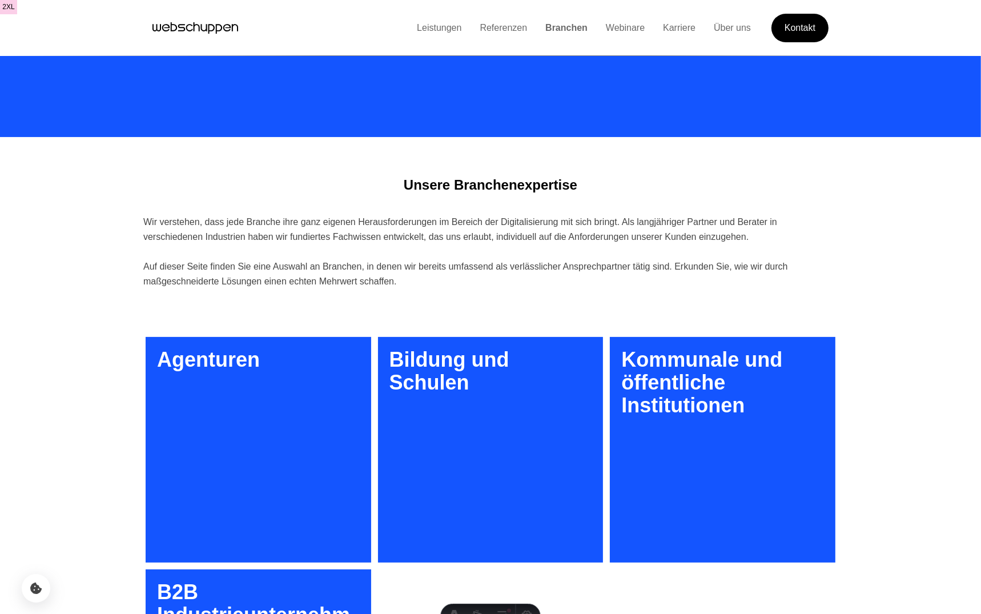
scroll to position [276, 0]
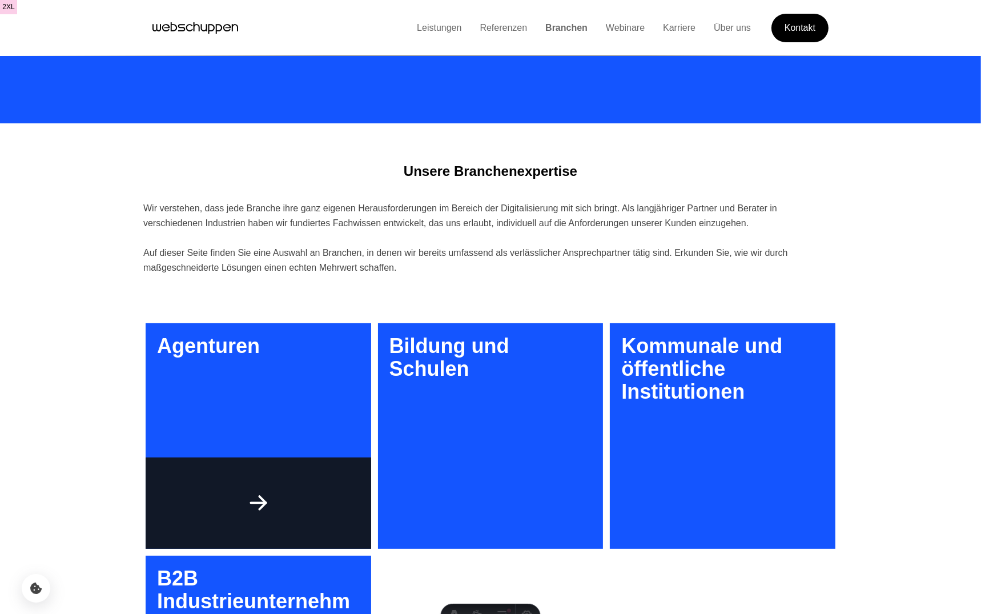
click at [200, 372] on h3 "Agenturen" at bounding box center [259, 436] width 226 height 226
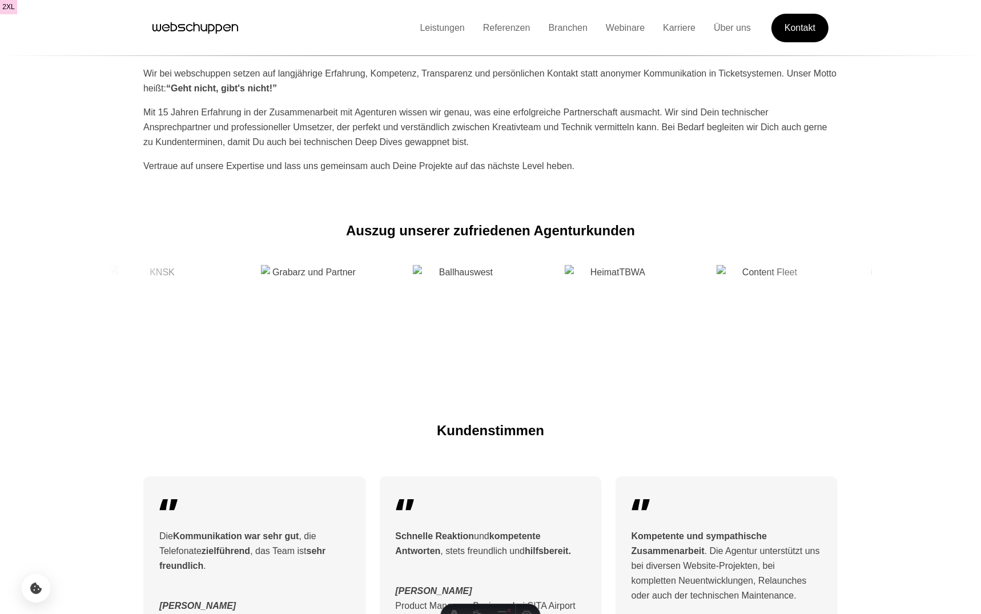
scroll to position [476, 0]
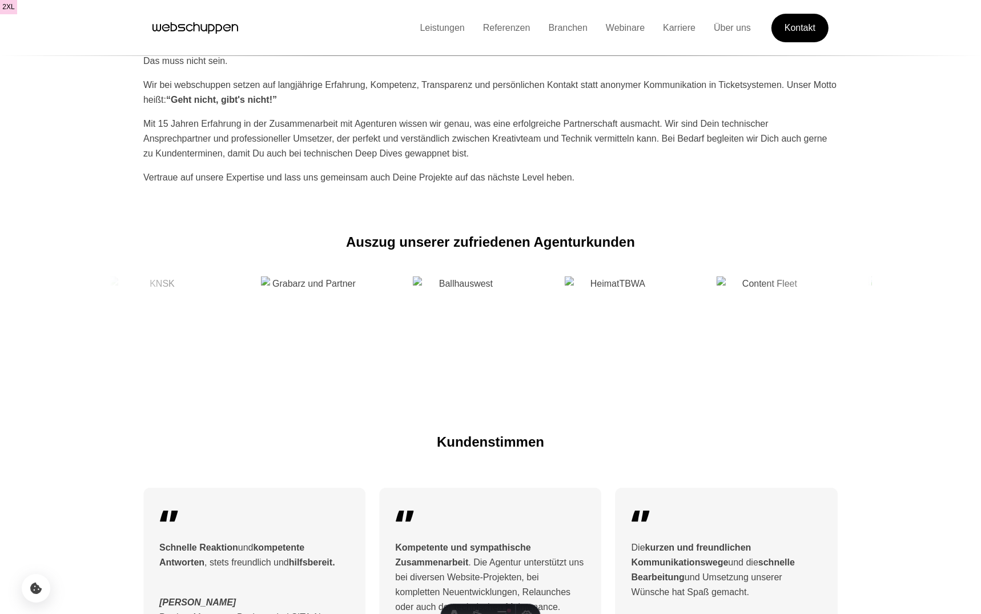
scroll to position [476, 0]
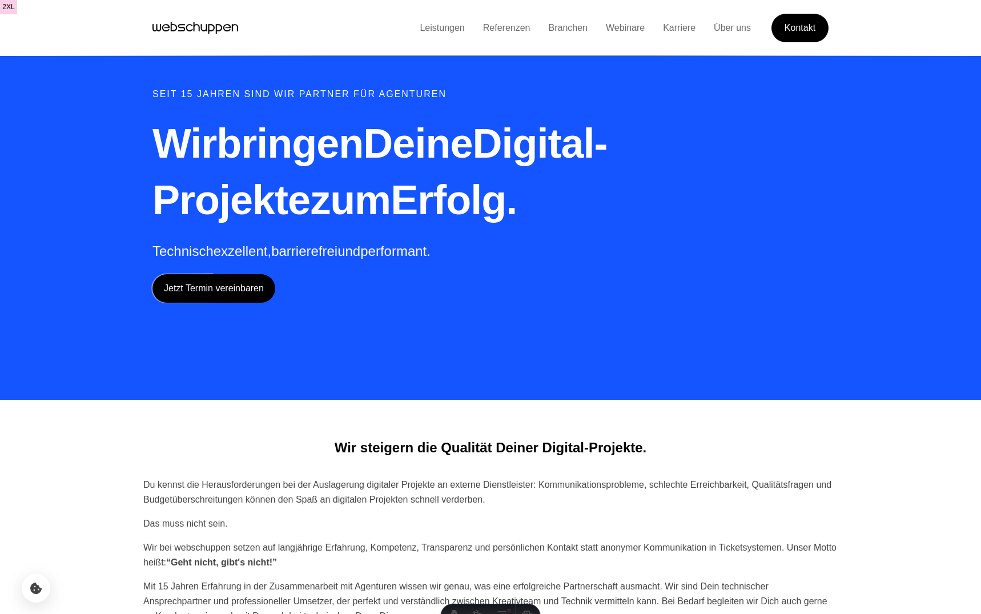
scroll to position [476, 0]
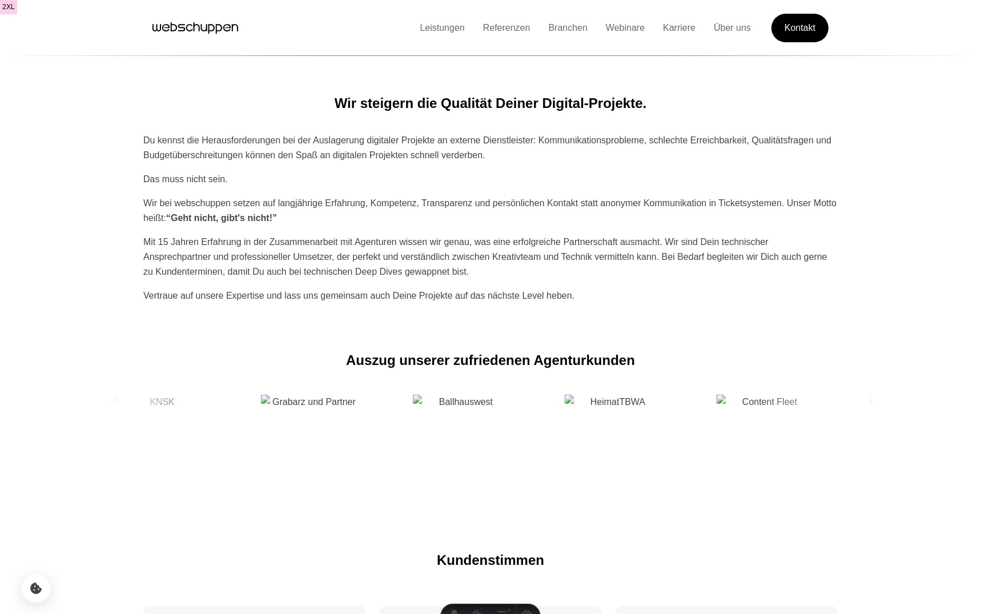
scroll to position [376, 0]
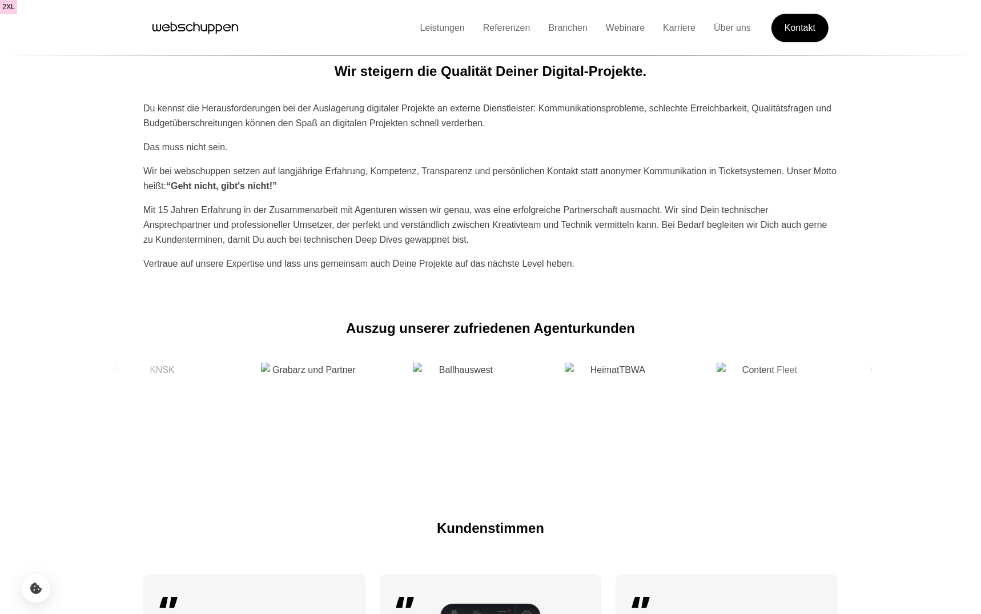
click at [248, 166] on div "Wir bei webschuppen setzen auf langjährige Erfahrung, Kompetenz, Transparenz un…" at bounding box center [490, 179] width 695 height 30
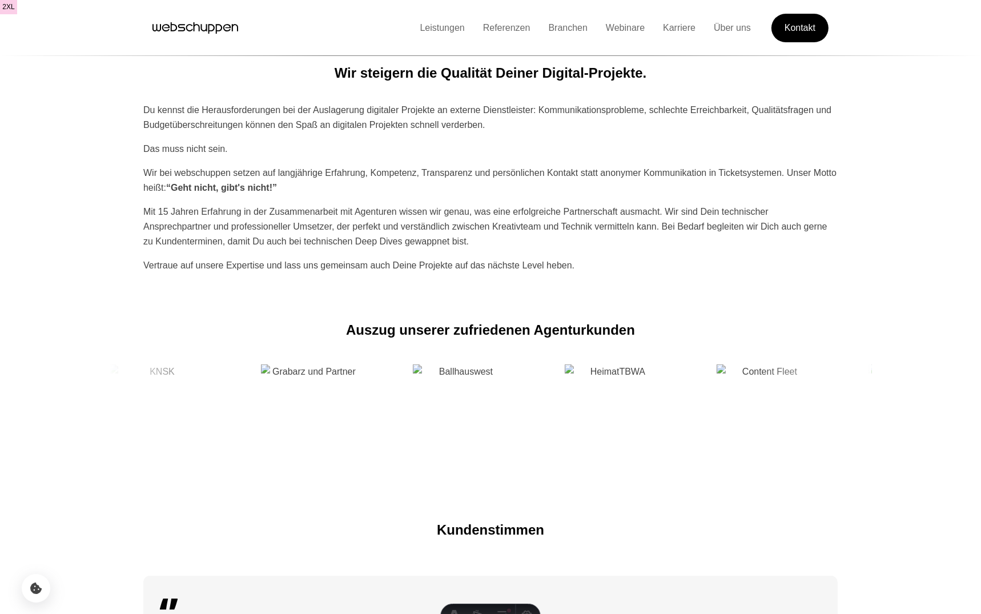
scroll to position [376, 0]
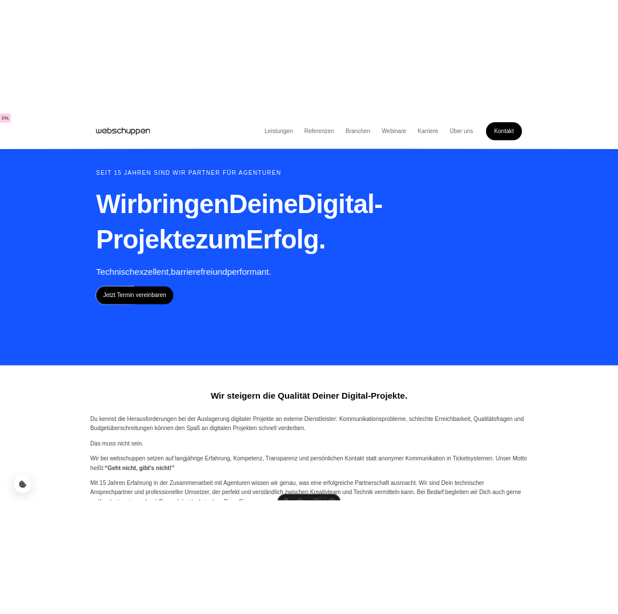
scroll to position [376, 0]
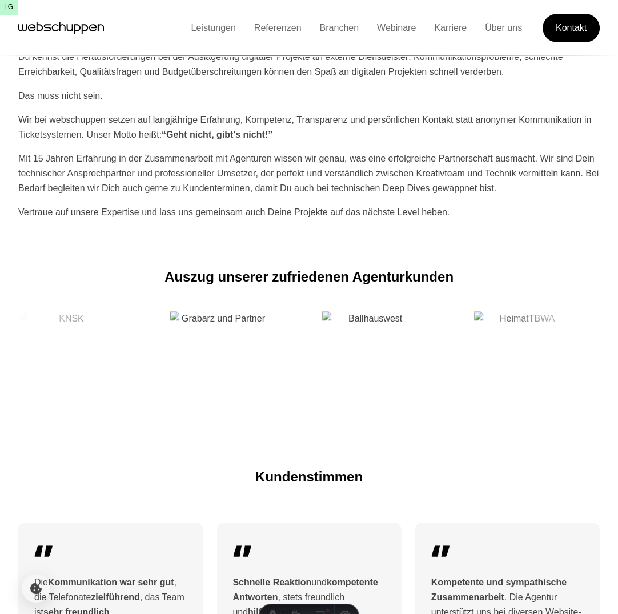
click at [322, 330] on img at bounding box center [370, 359] width 97 height 97
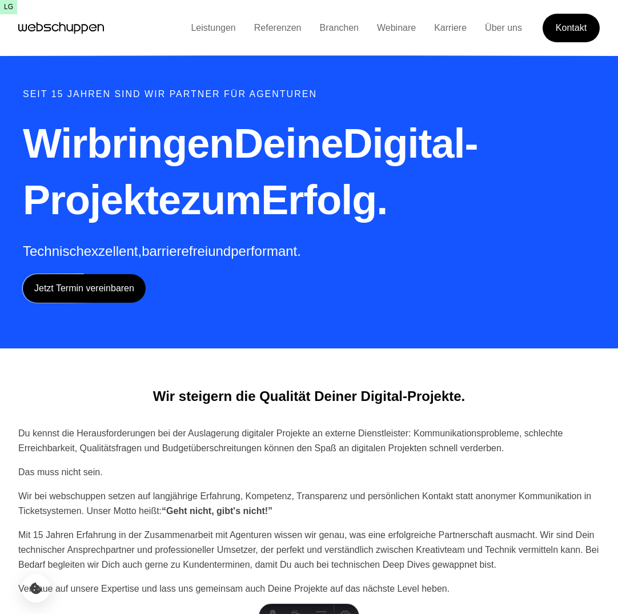
scroll to position [376, 0]
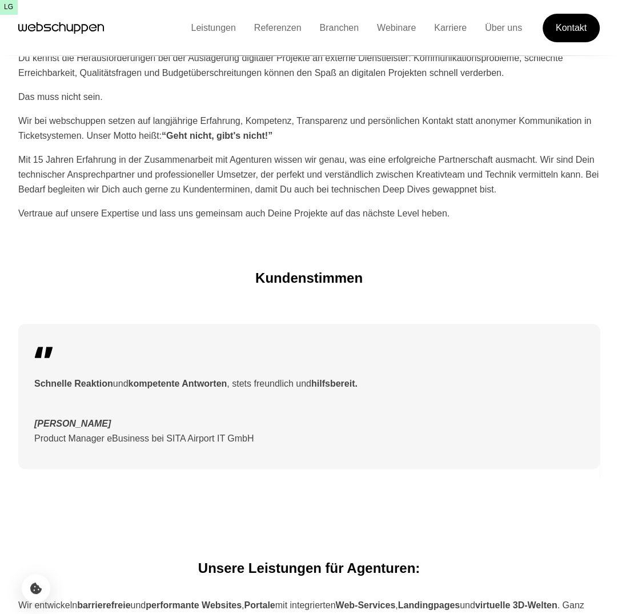
scroll to position [376, 0]
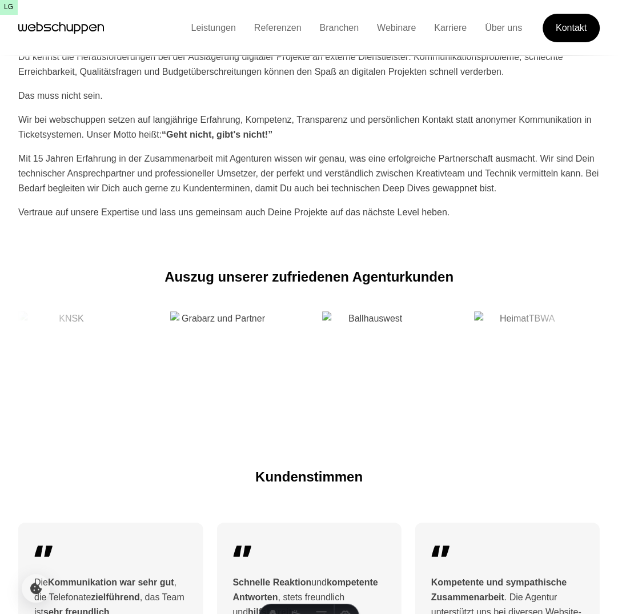
scroll to position [376, 0]
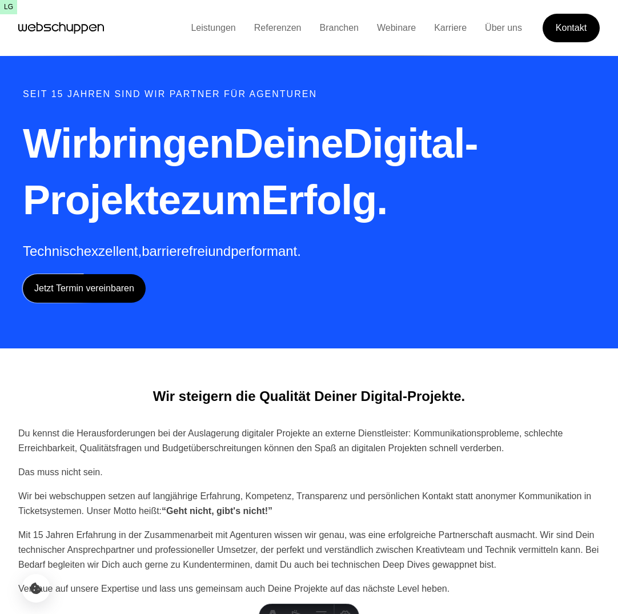
scroll to position [376, 0]
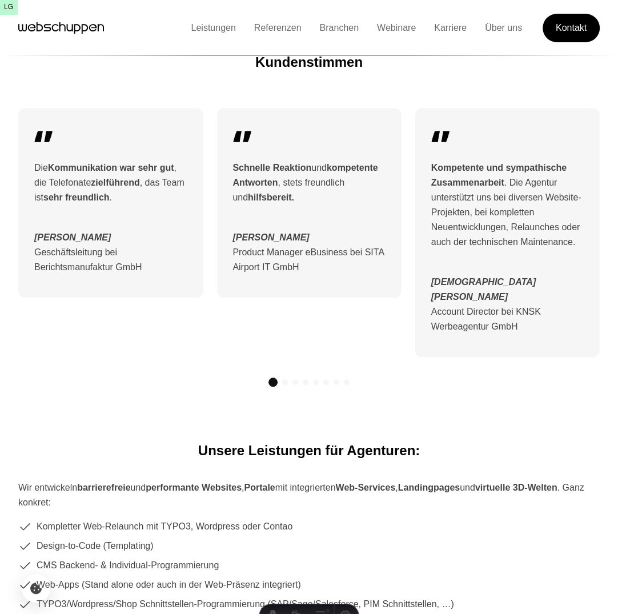
scroll to position [471, 0]
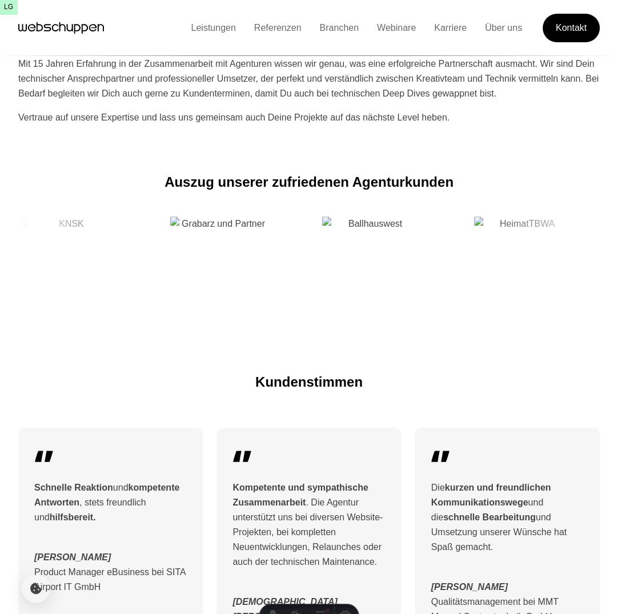
click at [210, 251] on div "Auszug unserer zufriedenen Agenturkunden" at bounding box center [309, 245] width 618 height 145
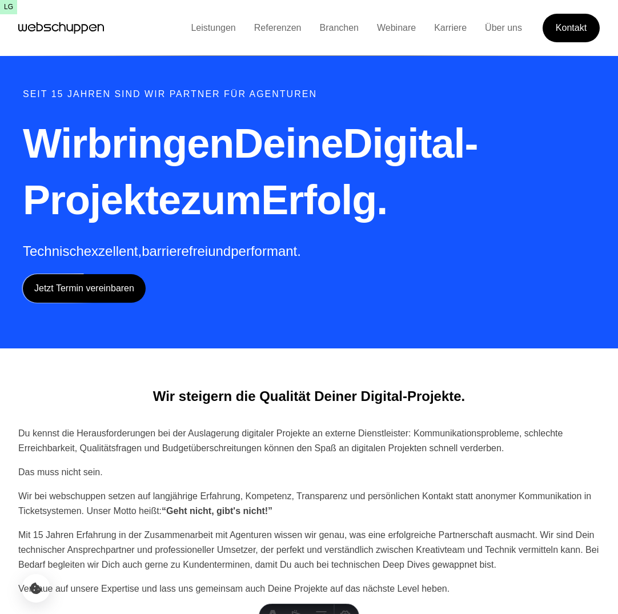
scroll to position [471, 0]
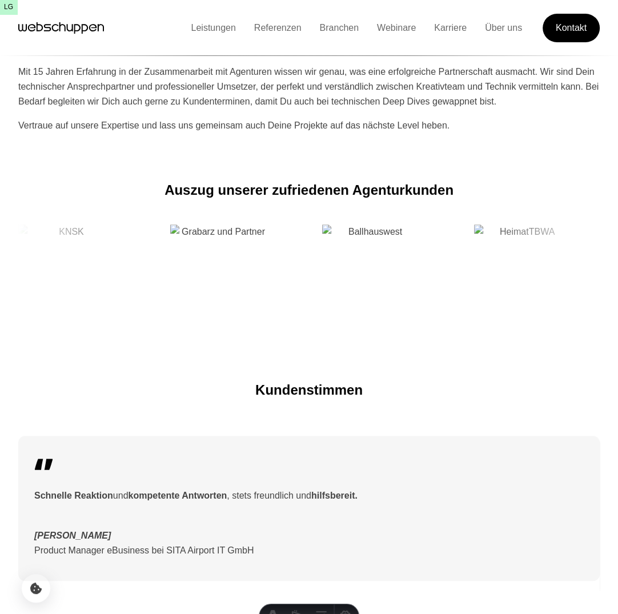
scroll to position [471, 0]
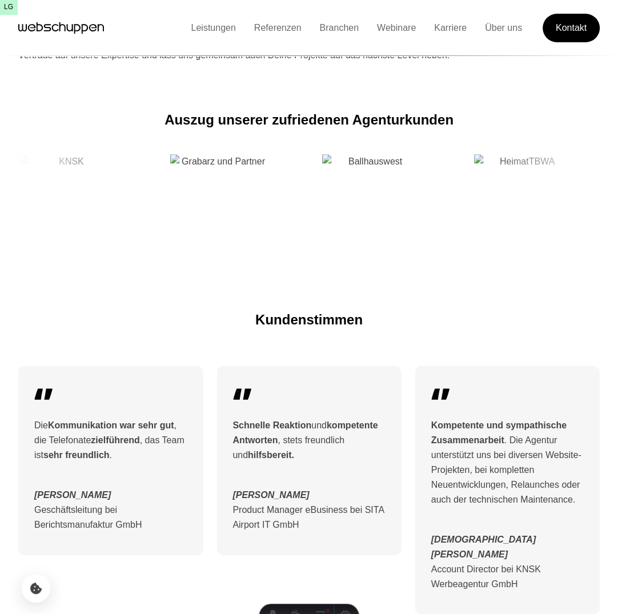
scroll to position [533, 0]
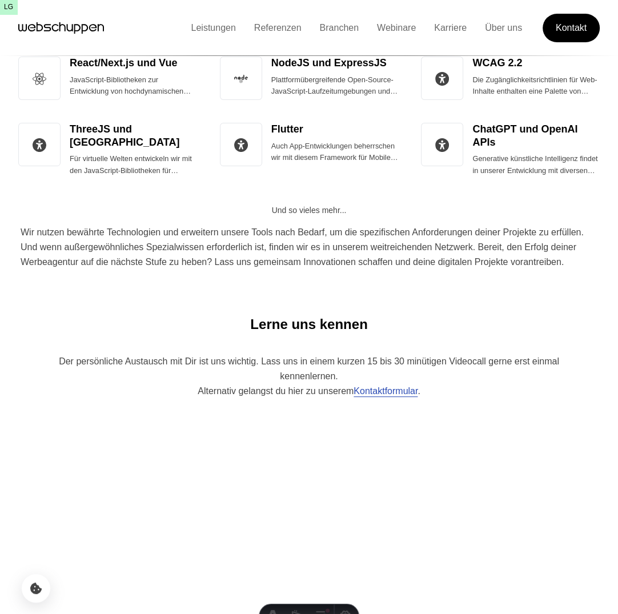
scroll to position [4016, 0]
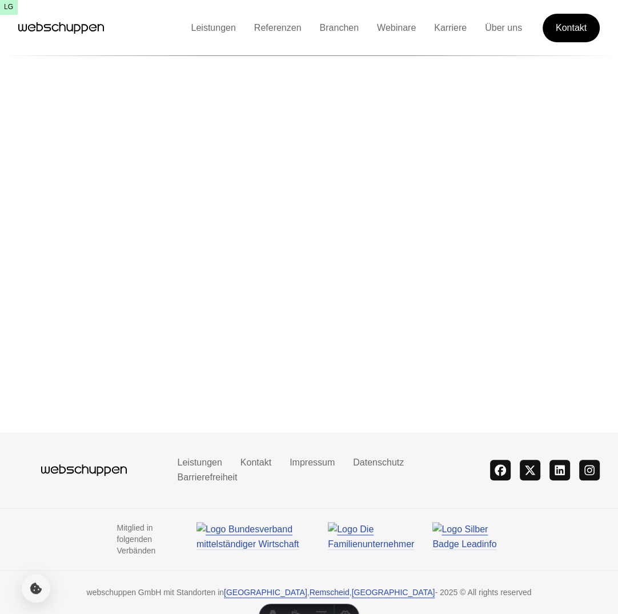
scroll to position [4016, 0]
click at [456, 547] on img at bounding box center [466, 535] width 69 height 27
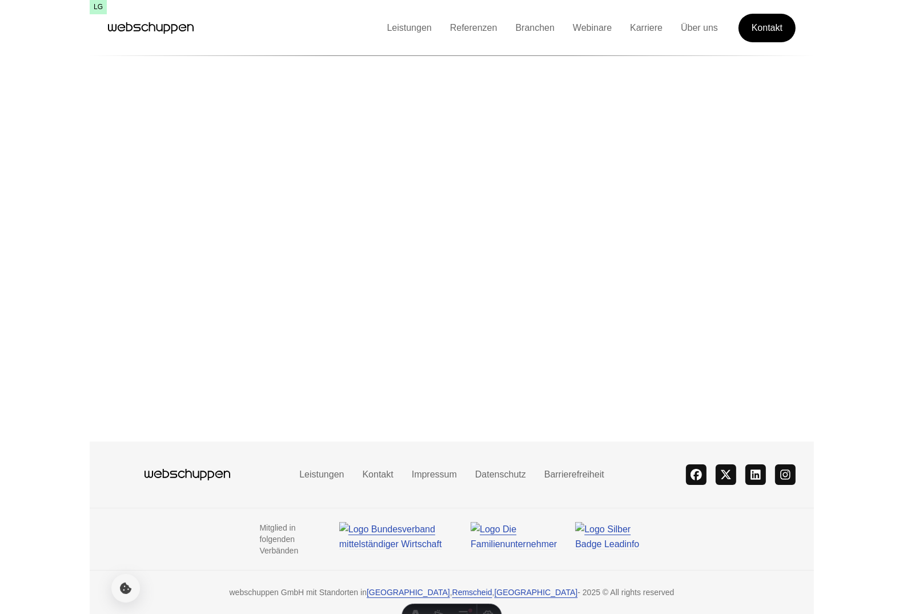
scroll to position [3857, 0]
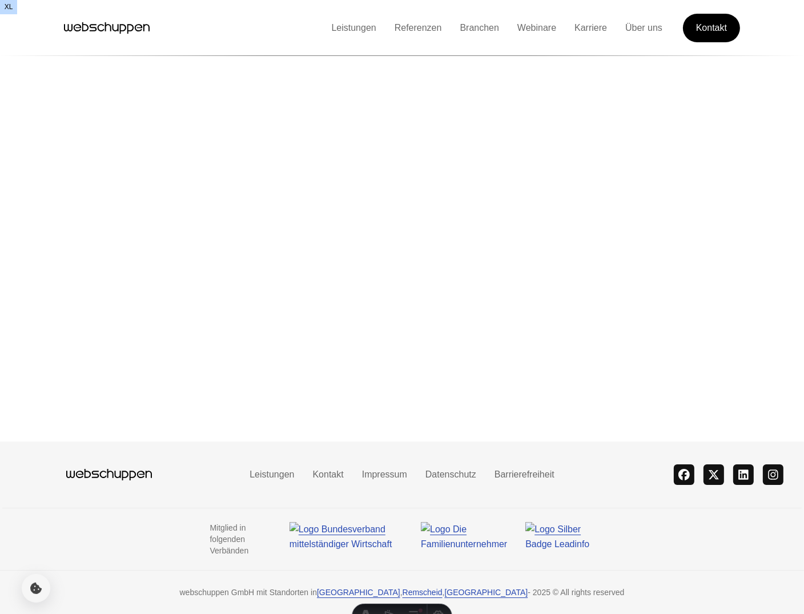
drag, startPoint x: 2, startPoint y: 277, endPoint x: -33, endPoint y: 272, distance: 34.6
click at [12, 280] on div "Lerne uns kennen Der persönliche Austausch mit Dir ist uns wichtig. Lass uns in…" at bounding box center [402, 66] width 800 height 725
drag, startPoint x: 12, startPoint y: 280, endPoint x: -6, endPoint y: 276, distance: 18.7
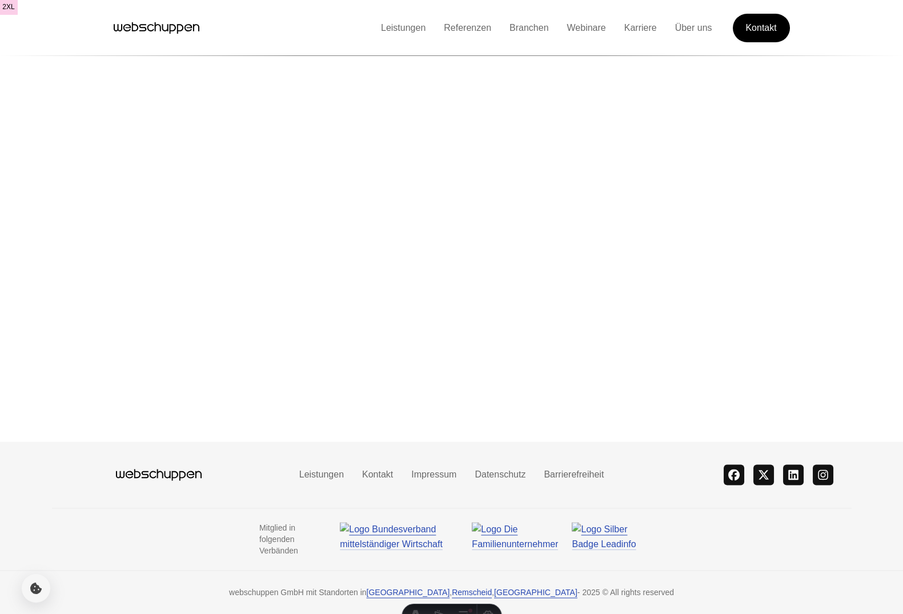
scroll to position [3857, 0]
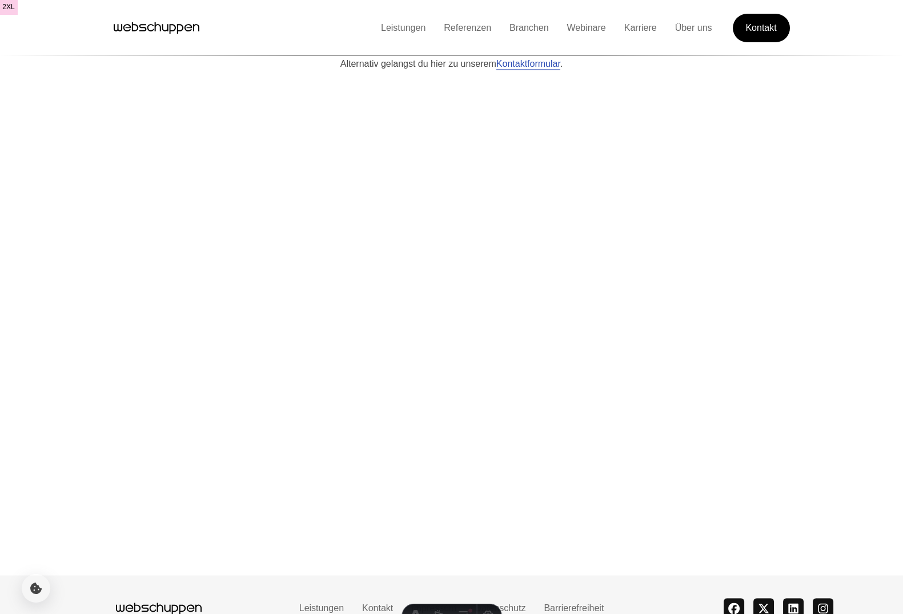
scroll to position [3857, 0]
